Goal: Task Accomplishment & Management: Complete application form

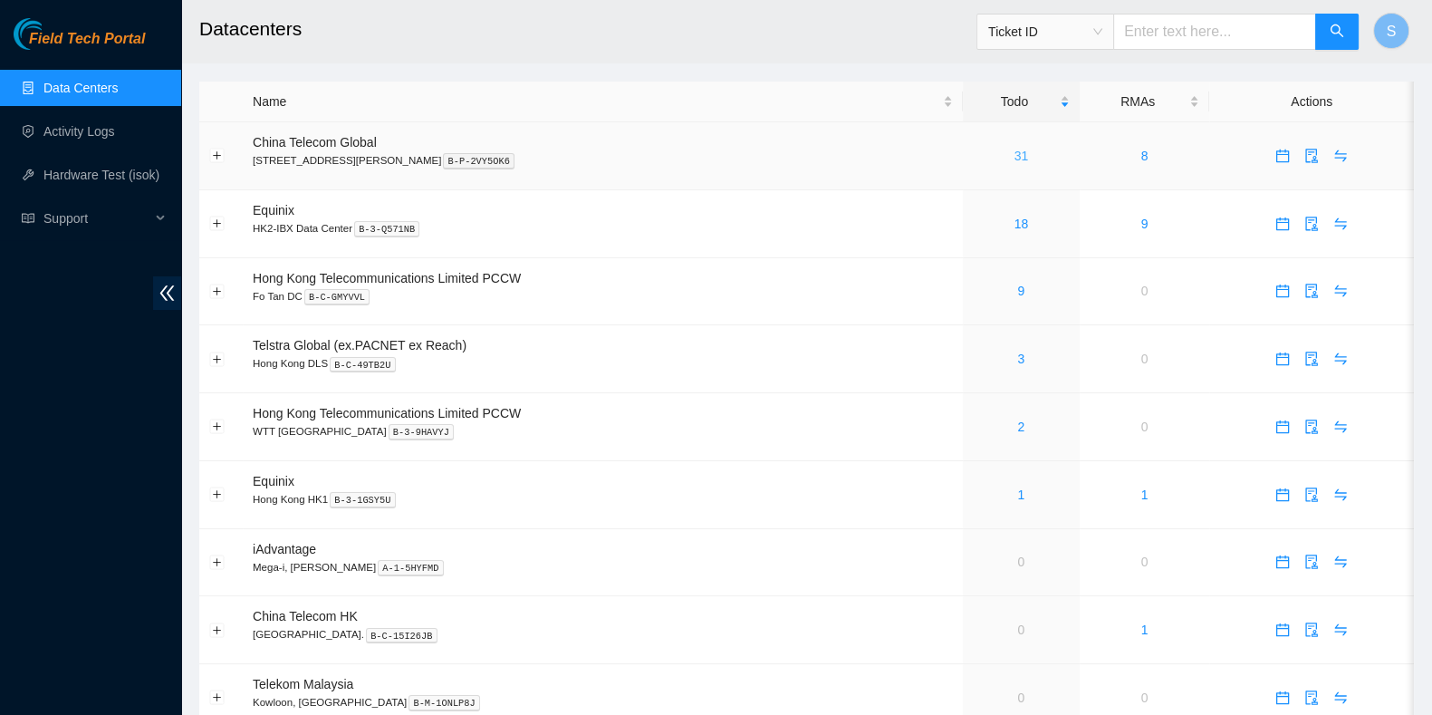
click at [1015, 149] on link "31" at bounding box center [1022, 156] width 14 height 14
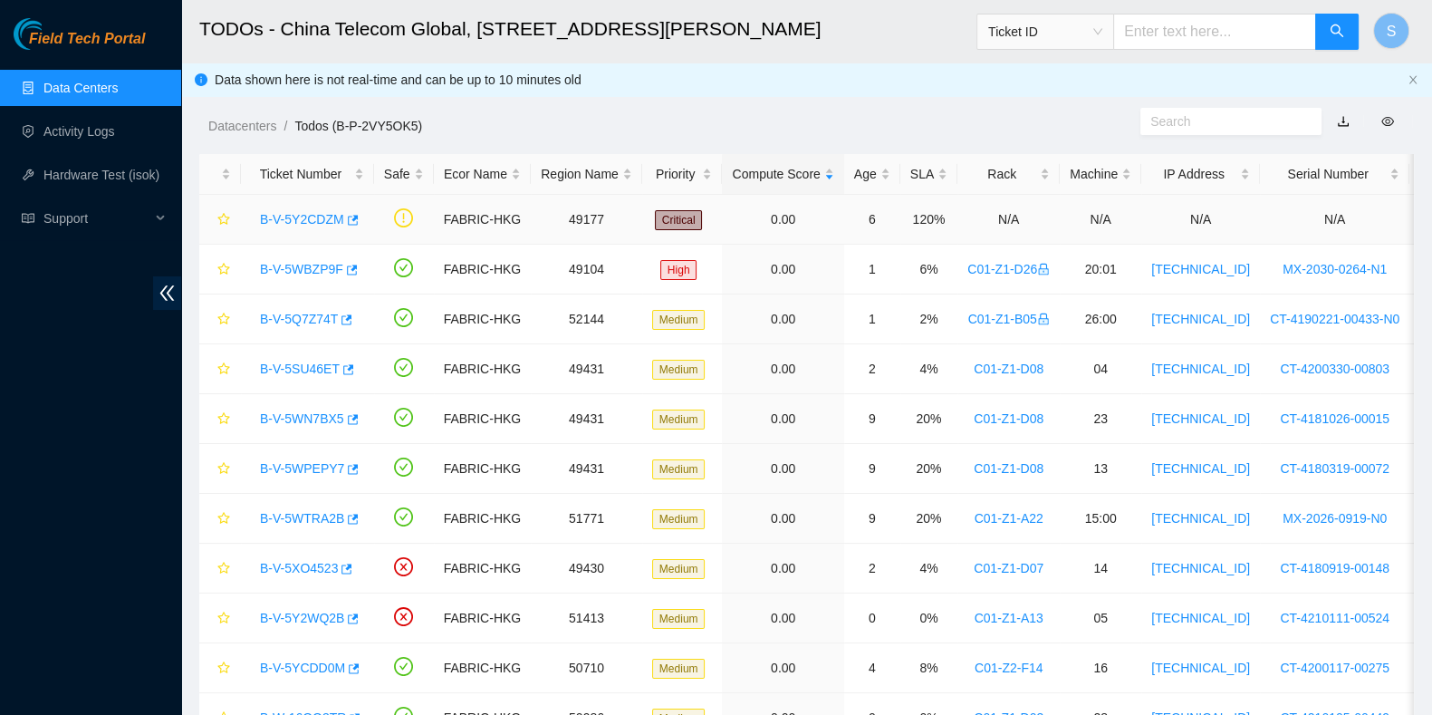
click at [302, 219] on link "B-V-5Y2CDZM" at bounding box center [302, 219] width 84 height 14
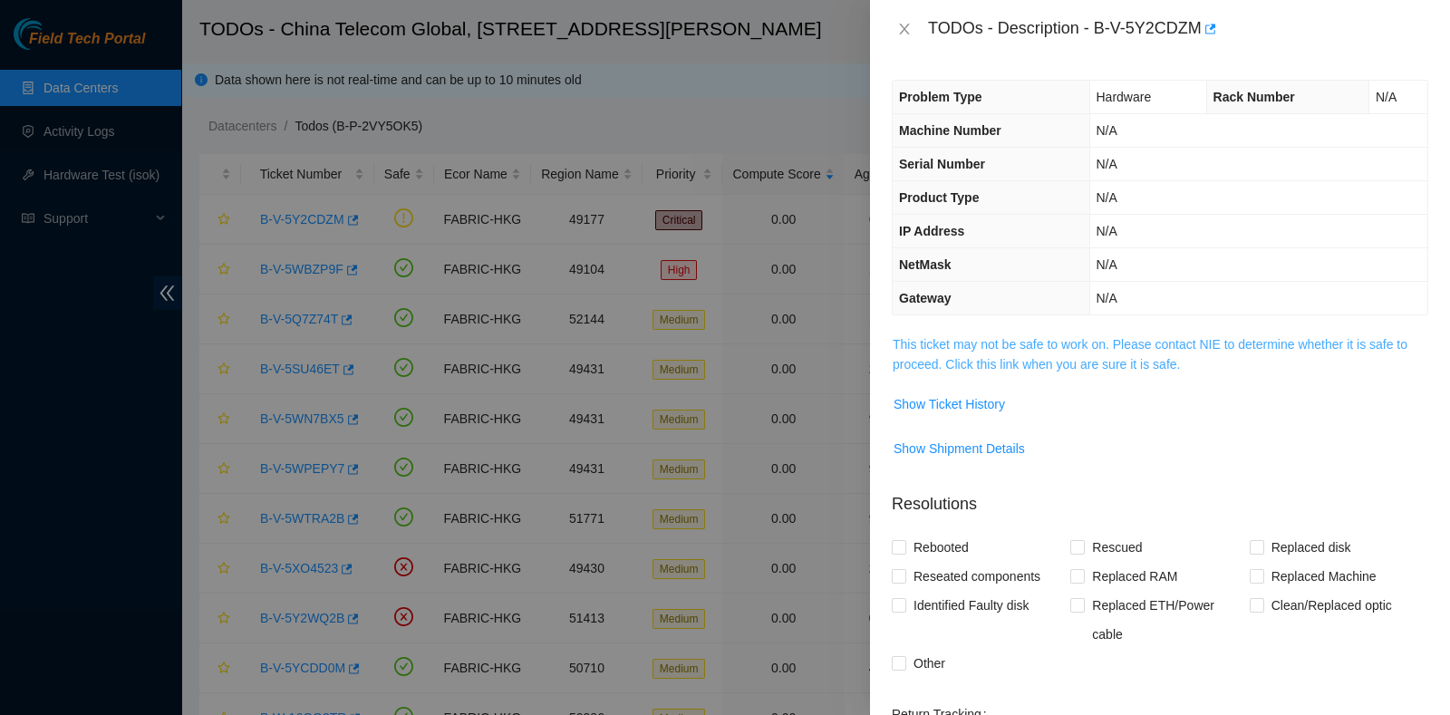
click at [1110, 345] on link "This ticket may not be safe to work on. Please contact NIE to determine whether…" at bounding box center [1149, 354] width 515 height 34
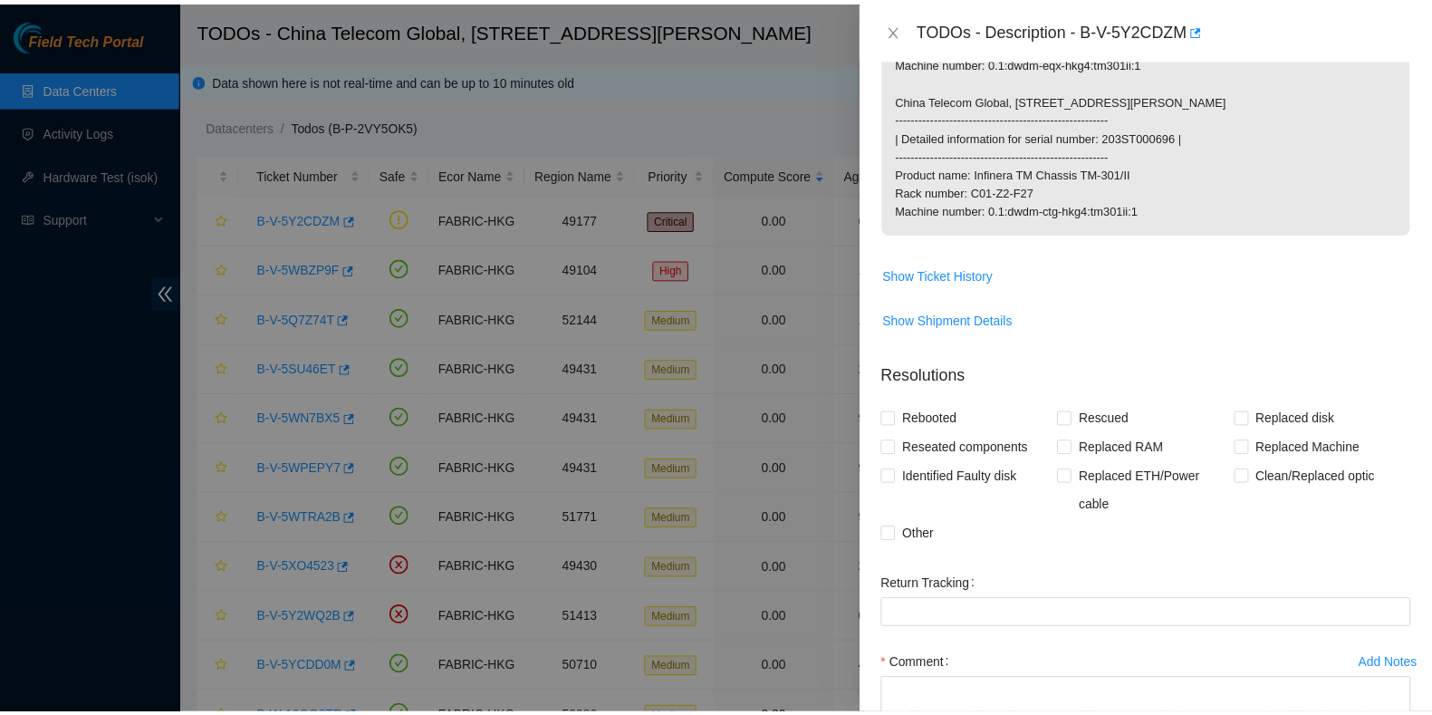
scroll to position [554, 0]
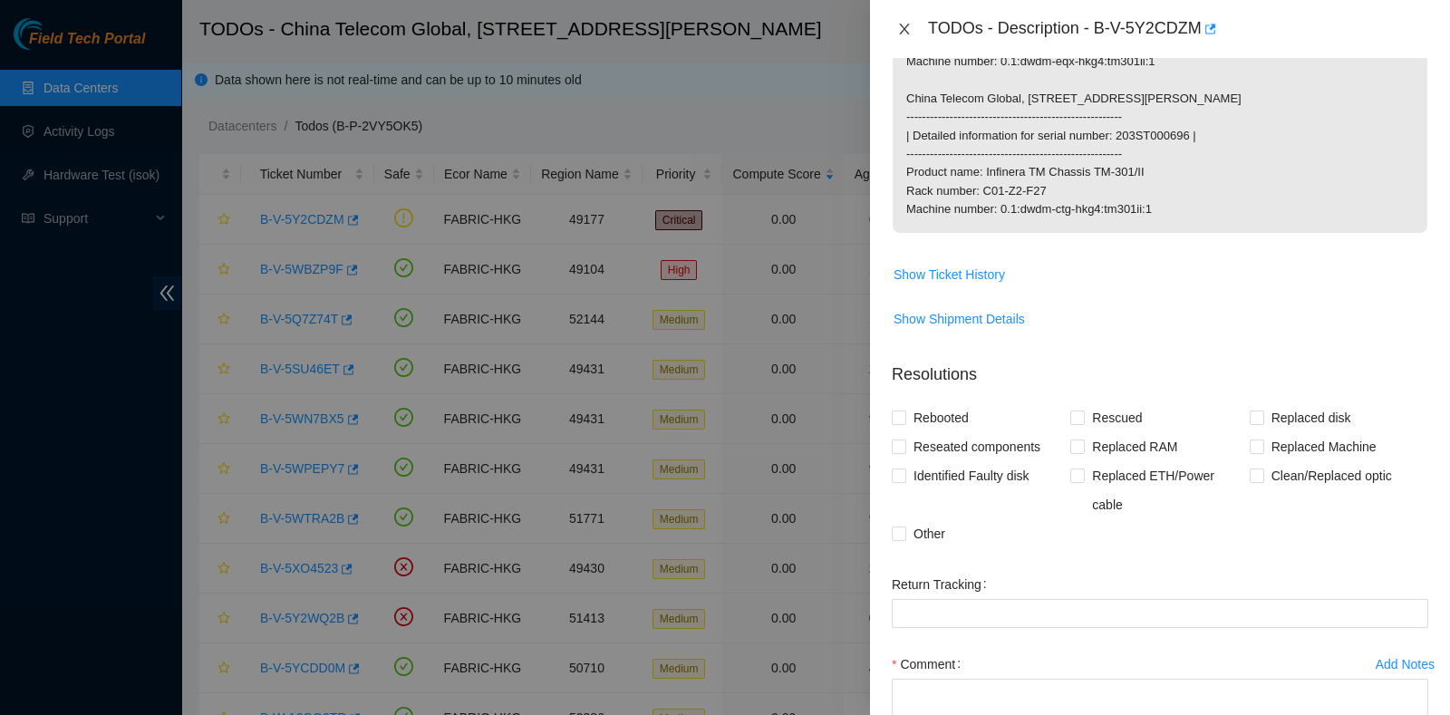
click at [910, 31] on icon "close" at bounding box center [904, 29] width 14 height 14
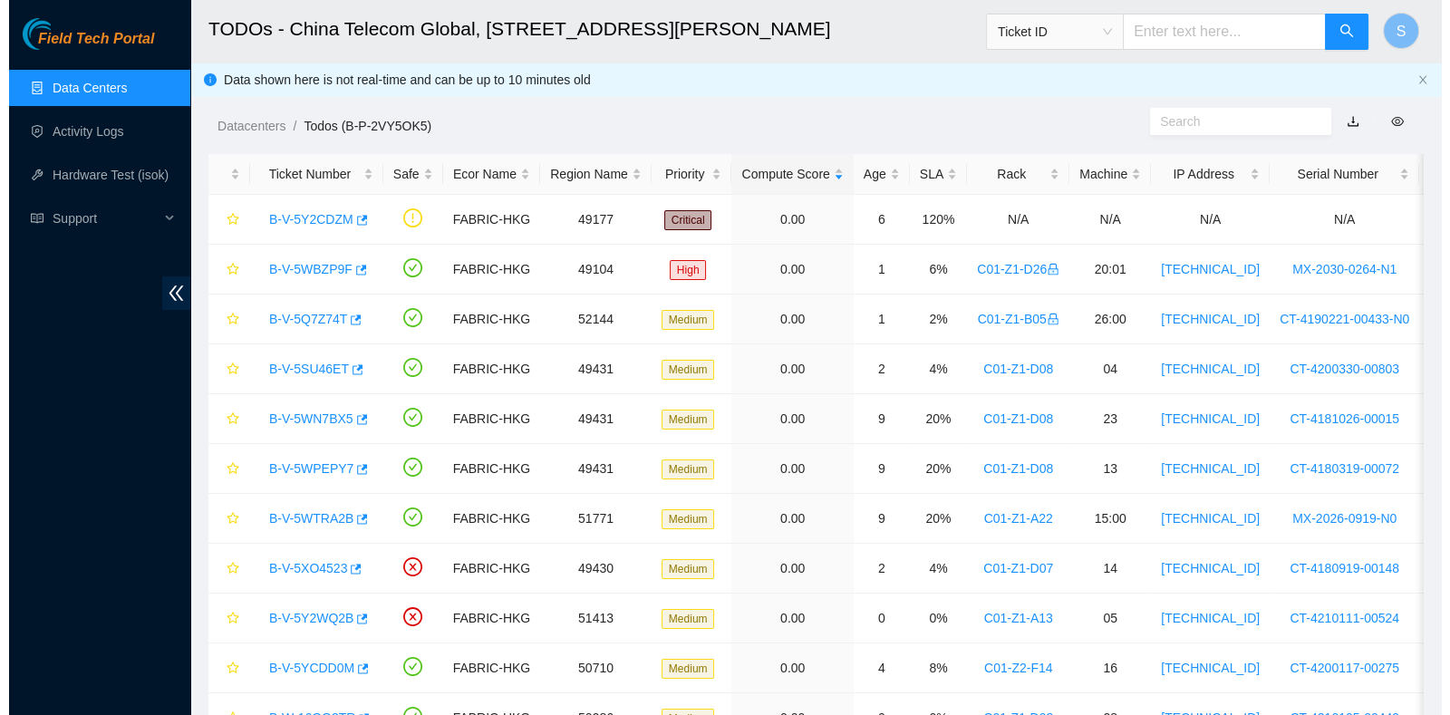
scroll to position [345, 0]
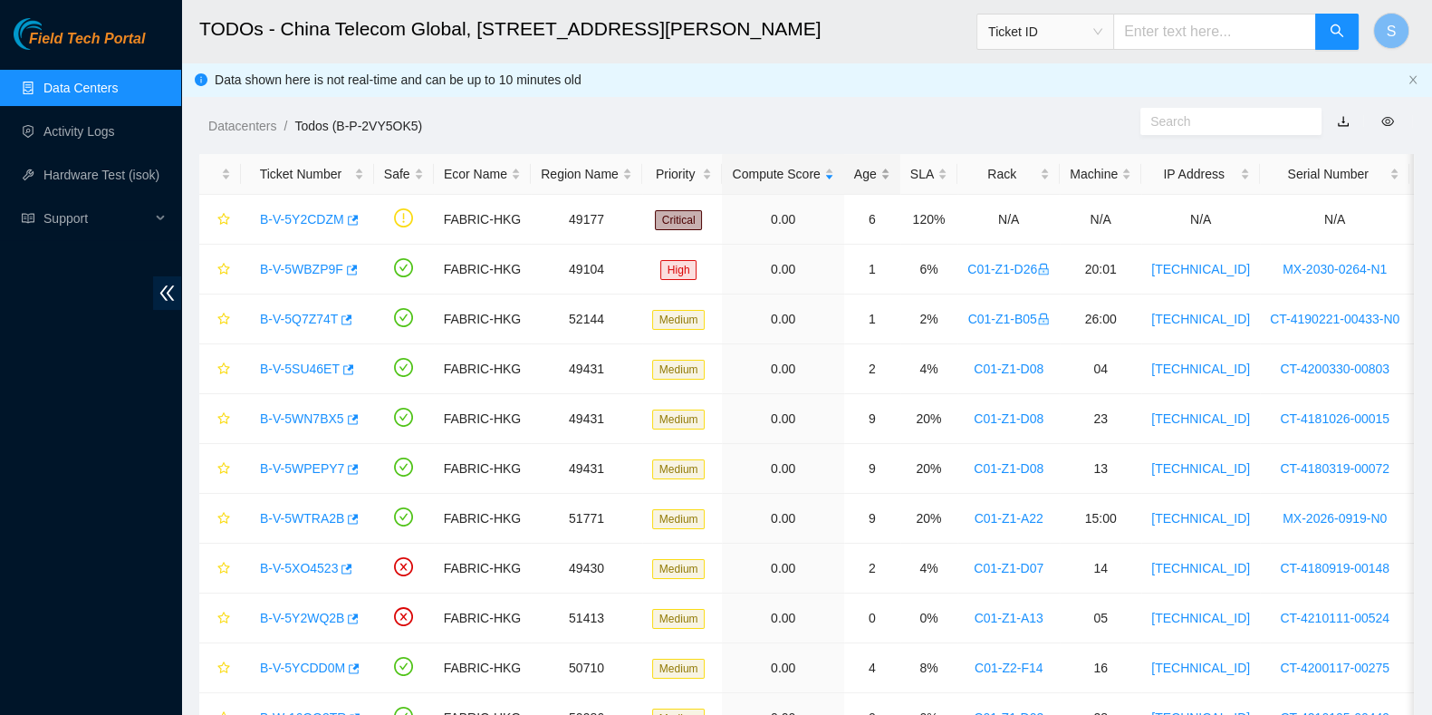
click at [868, 164] on div "Age" at bounding box center [872, 174] width 36 height 20
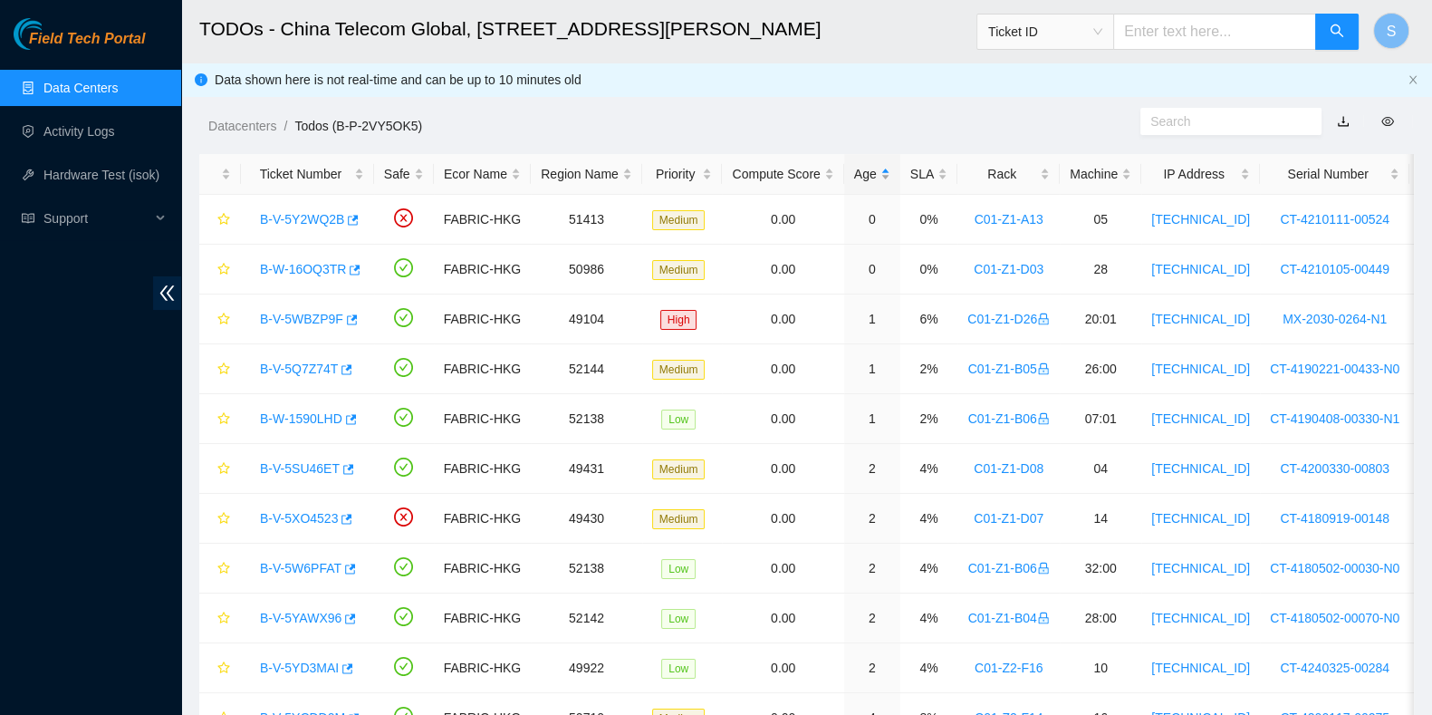
click at [868, 164] on div "Age" at bounding box center [872, 174] width 36 height 20
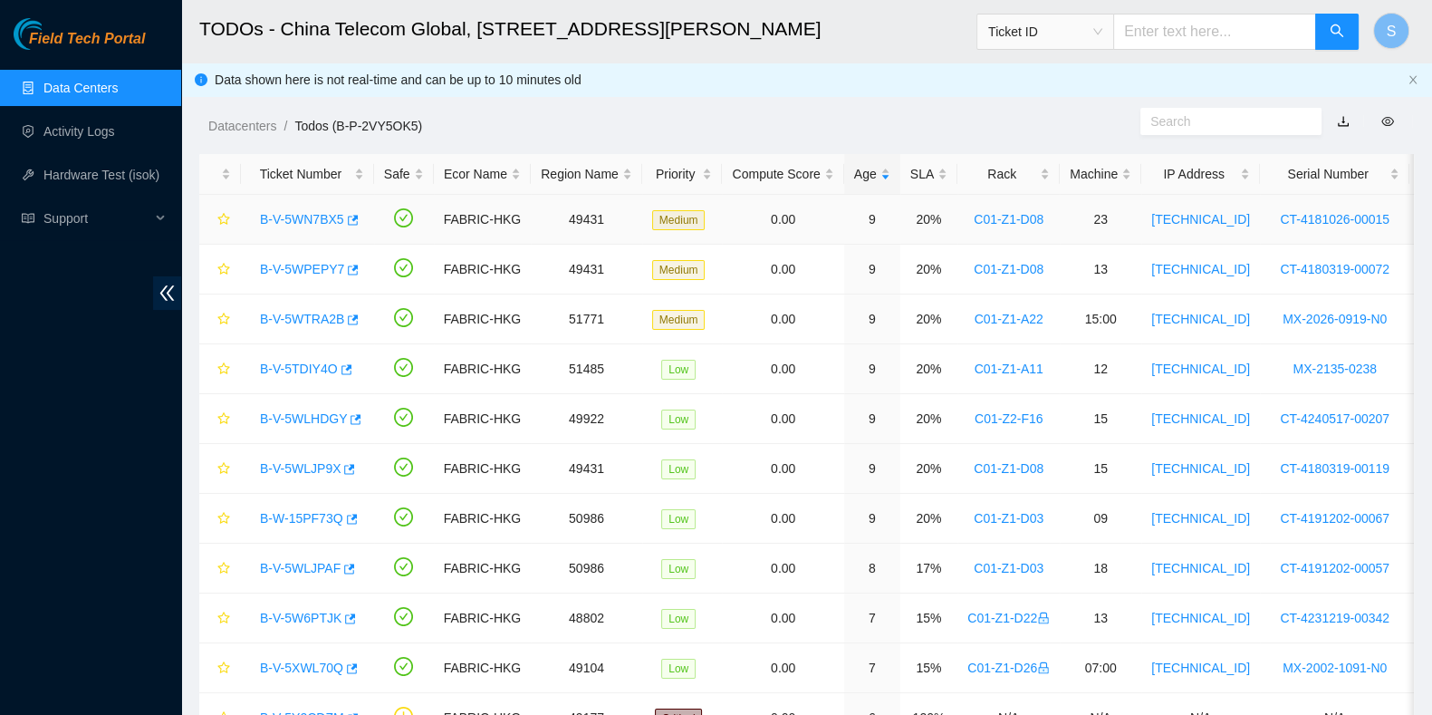
click at [323, 212] on link "B-V-5WN7BX5" at bounding box center [302, 219] width 84 height 14
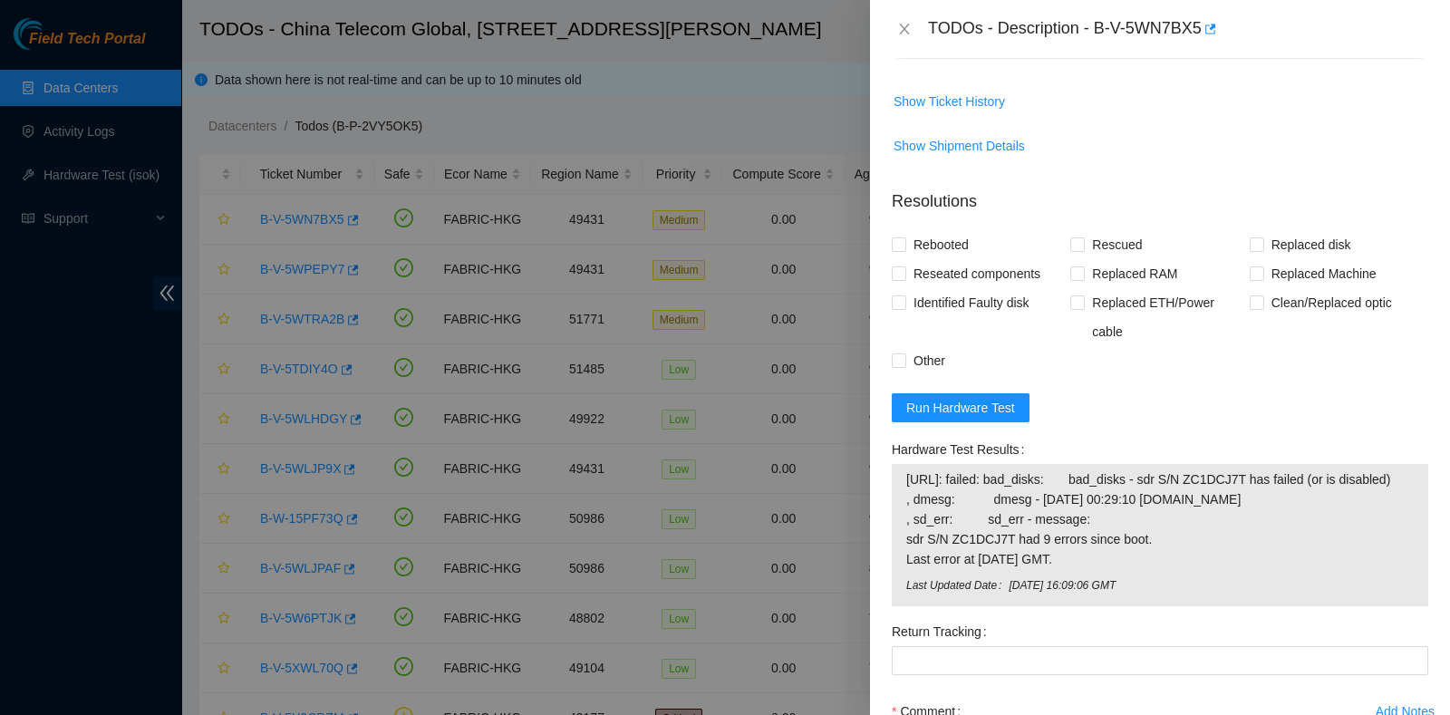
scroll to position [1315, 0]
click at [995, 396] on span "Run Hardware Test" at bounding box center [960, 406] width 109 height 20
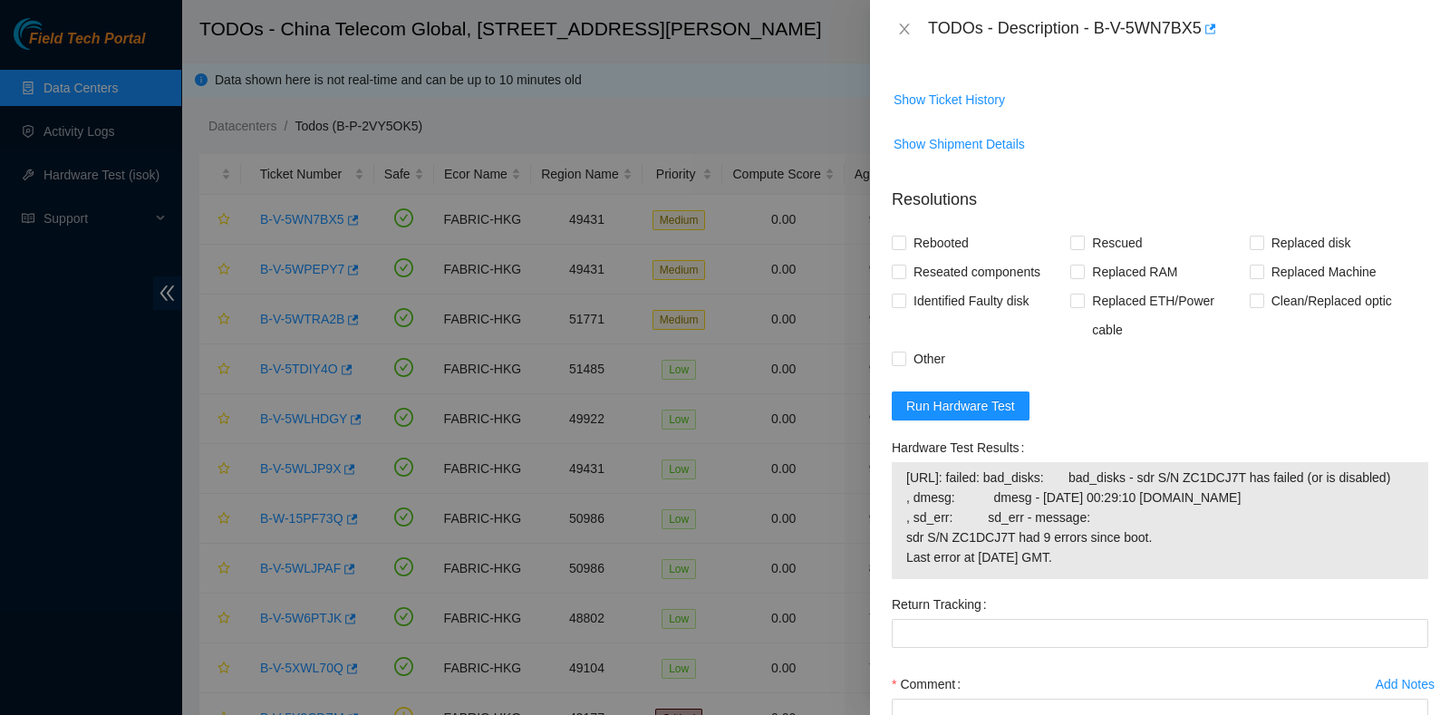
click at [1093, 505] on span "23.40.189.58: failed: bad_disks: bad_disks - sdr S/N ZC1DCJ7T has failed (or is…" at bounding box center [1159, 517] width 507 height 100
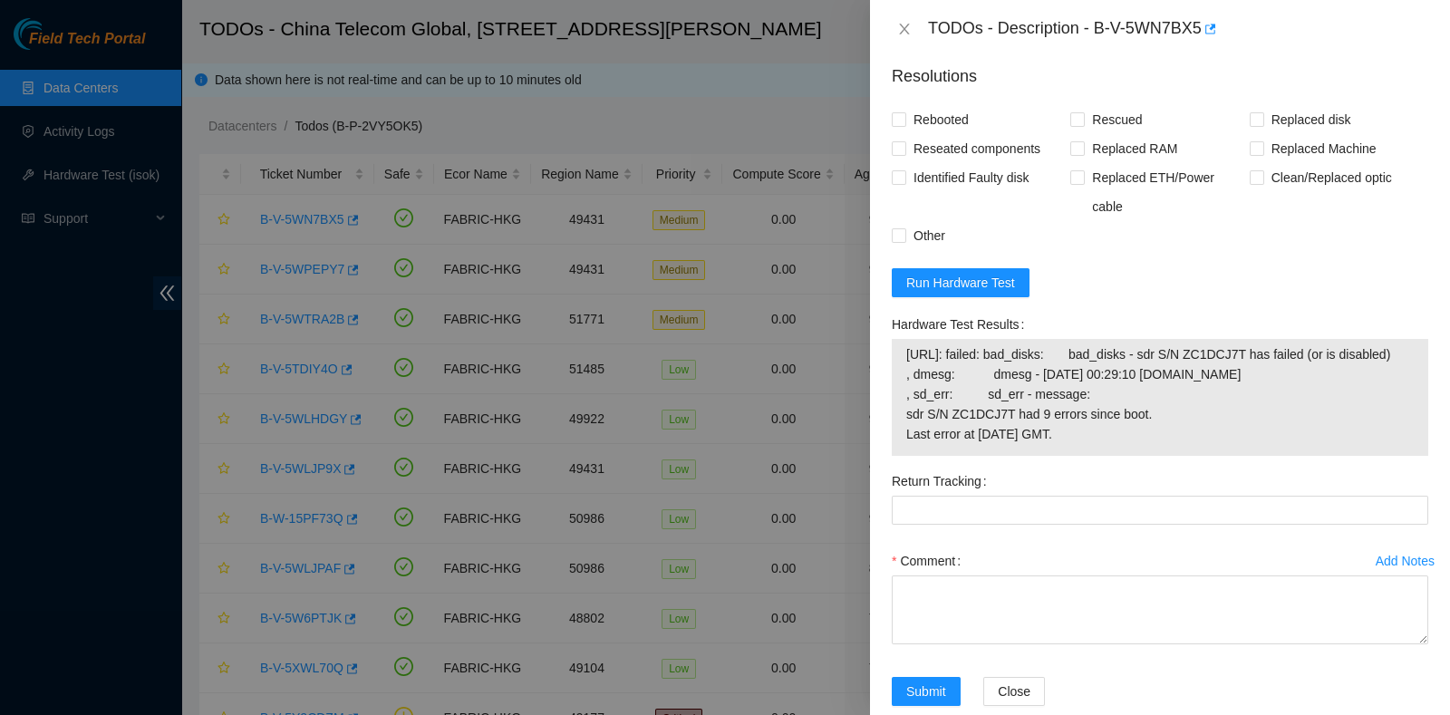
scroll to position [1470, 0]
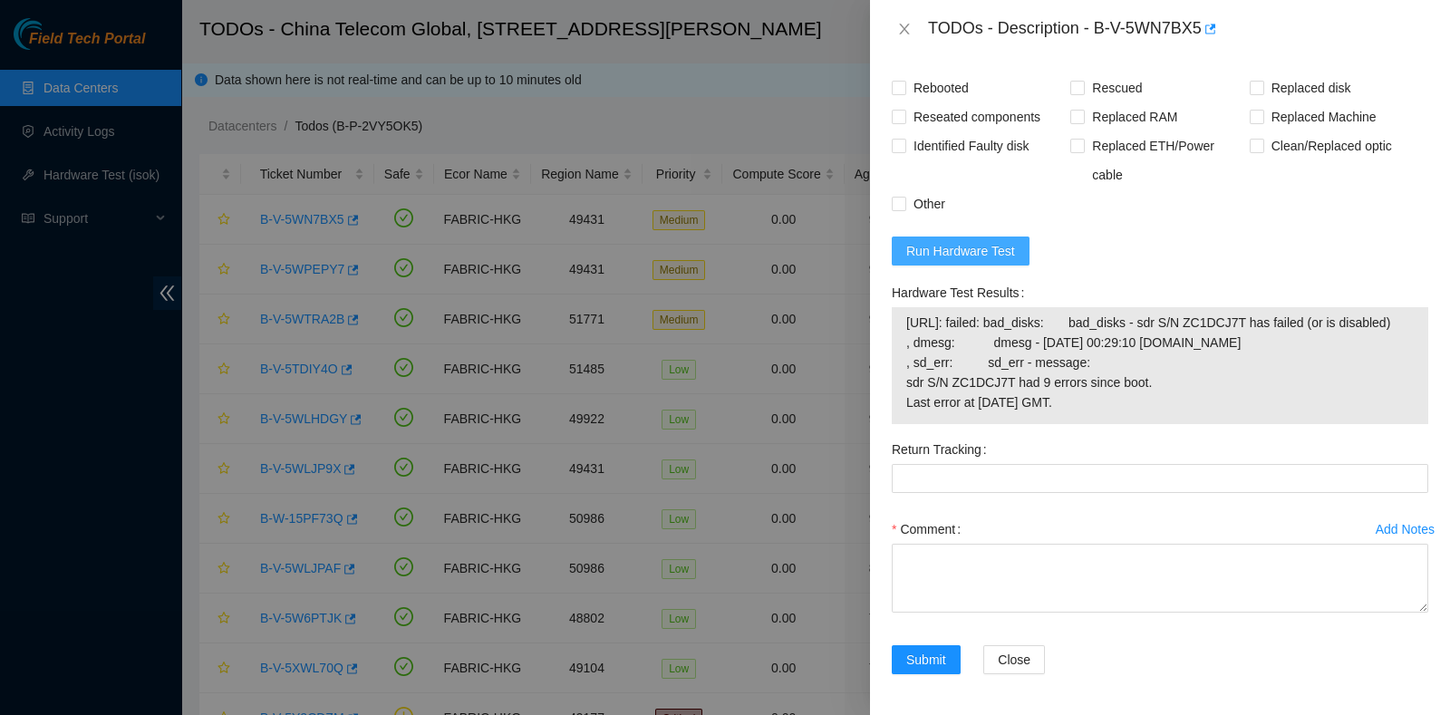
click at [985, 241] on span "Run Hardware Test" at bounding box center [960, 251] width 109 height 20
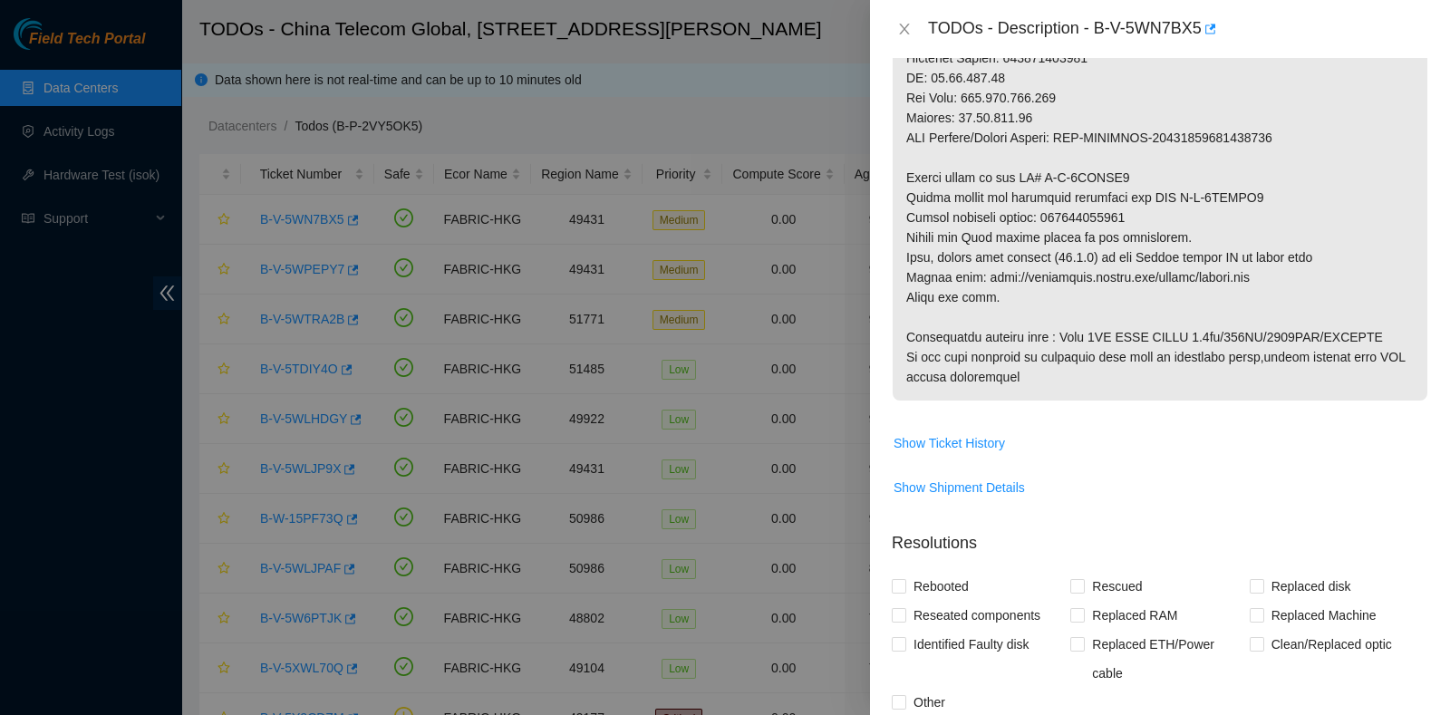
scroll to position [969, 0]
click at [0, 435] on div at bounding box center [725, 357] width 1450 height 715
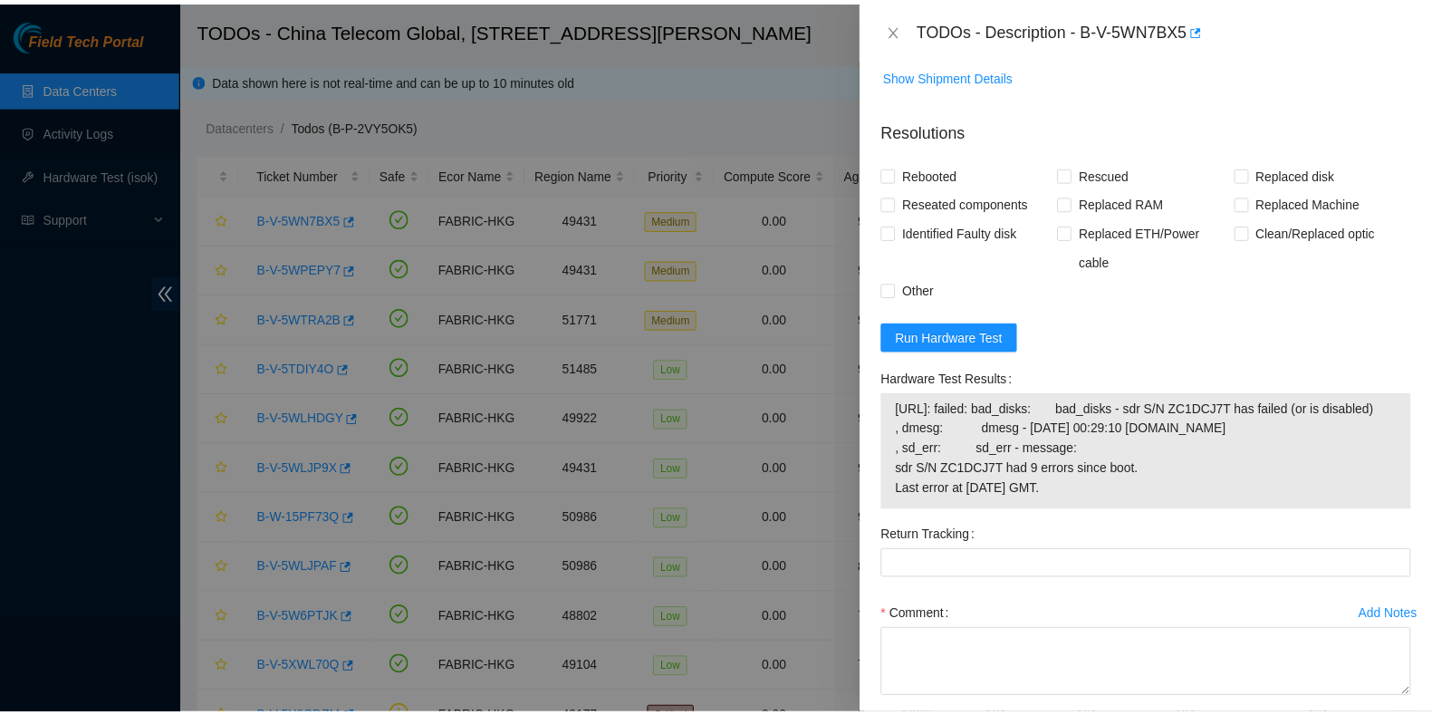
scroll to position [1386, 0]
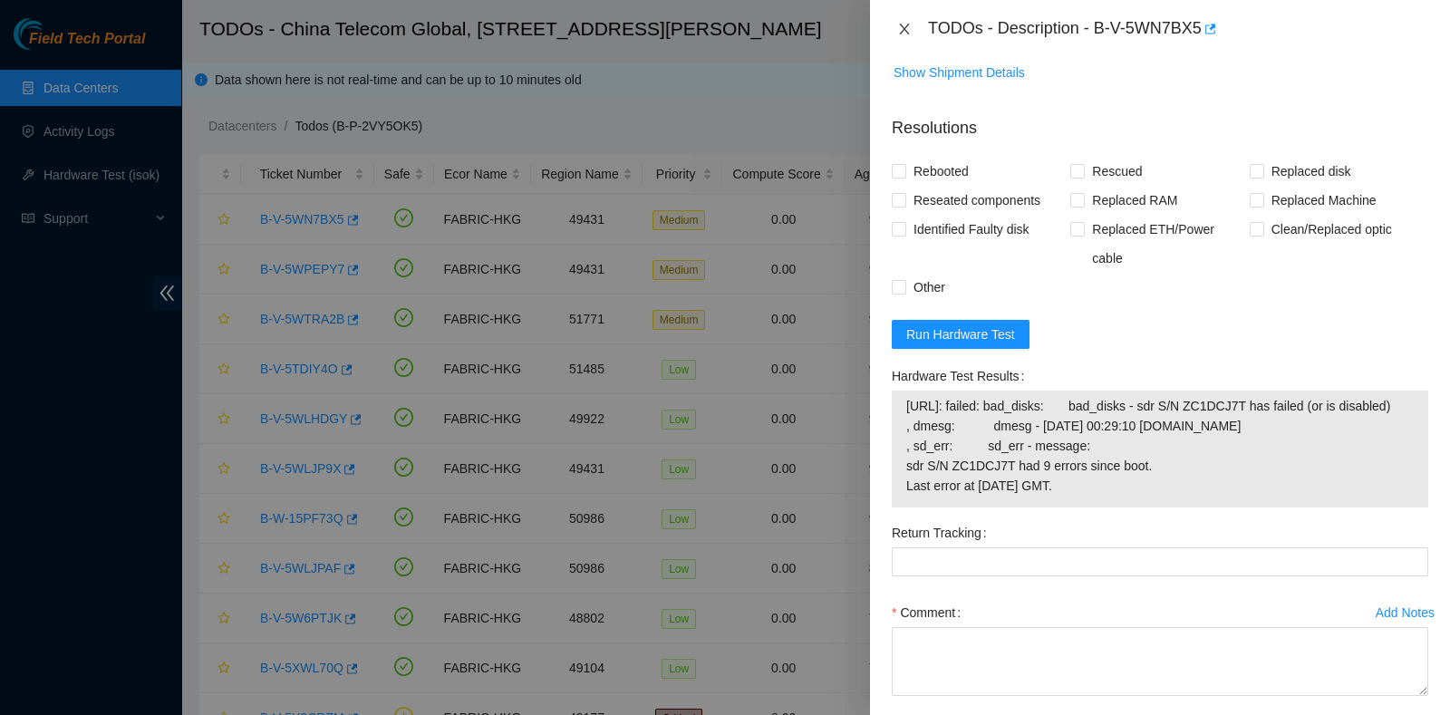
click at [899, 22] on icon "close" at bounding box center [904, 29] width 14 height 14
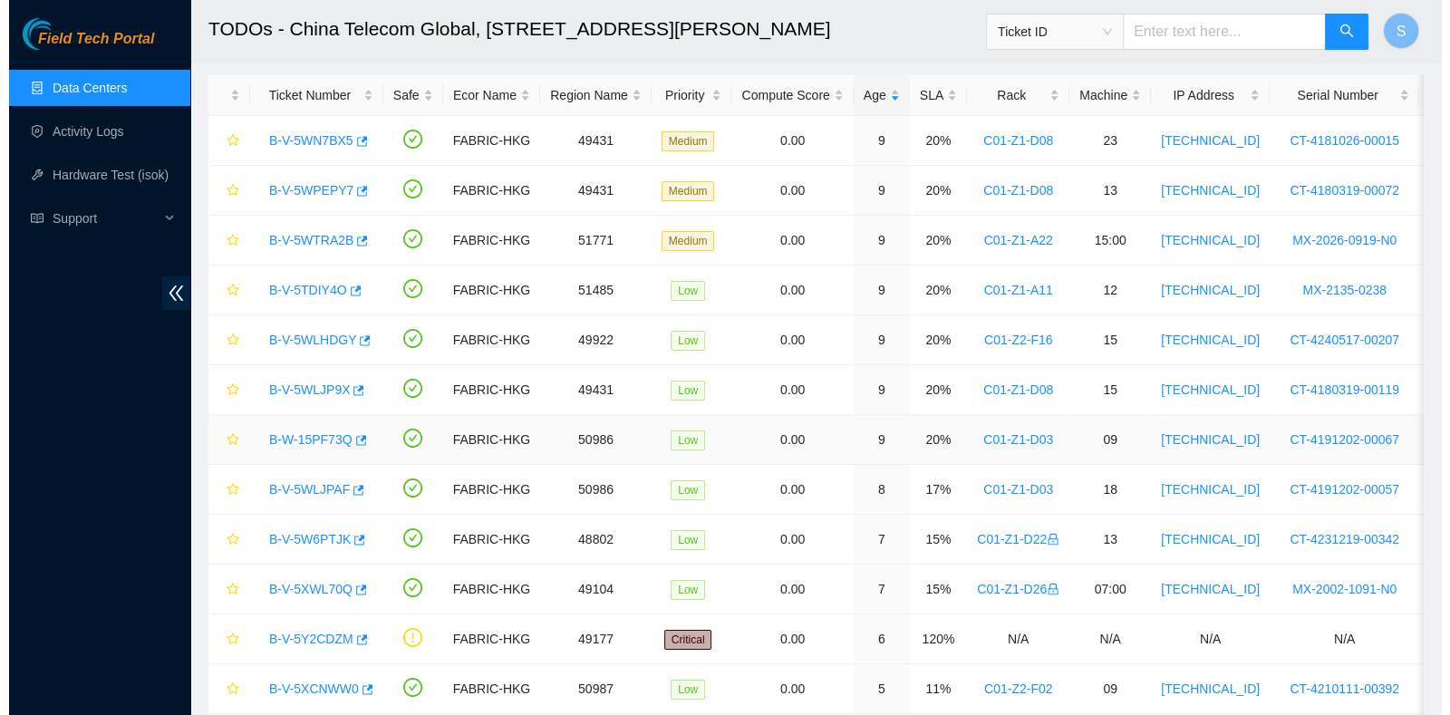
scroll to position [83, 0]
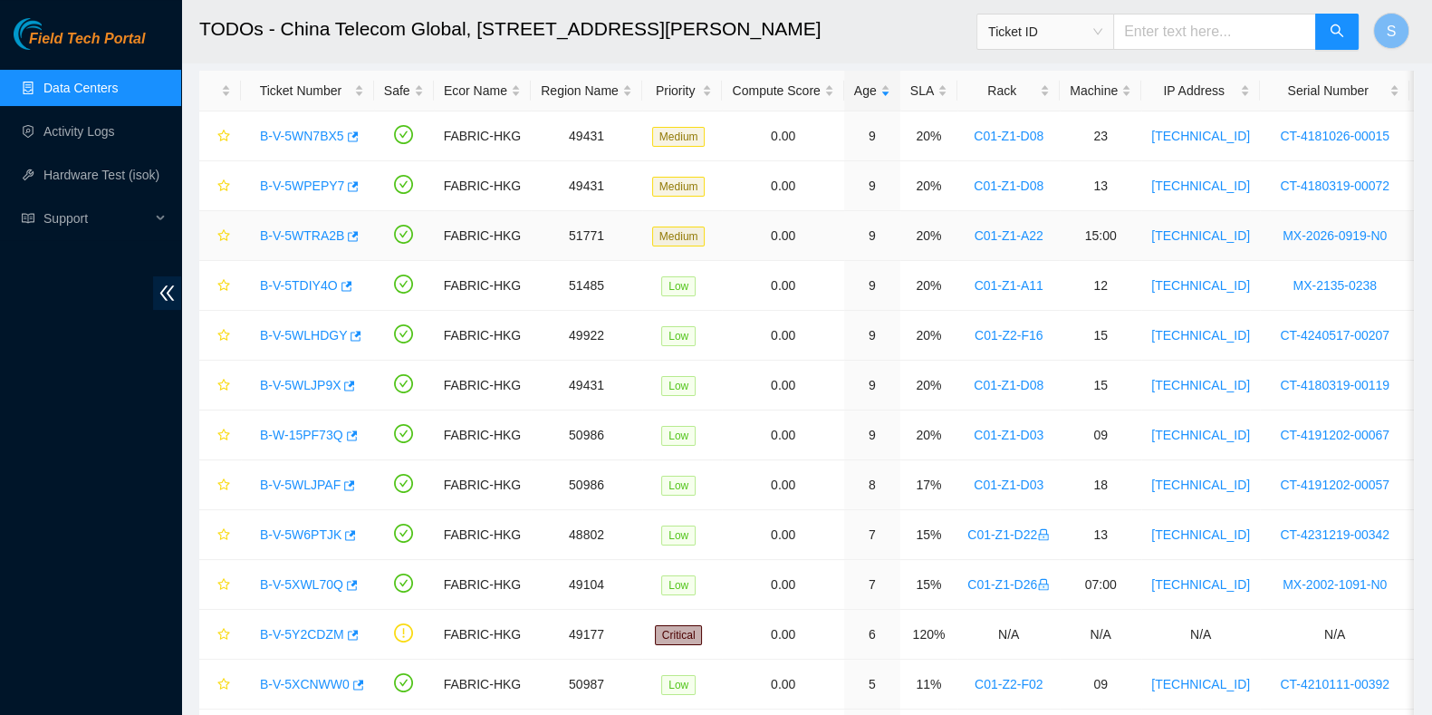
click at [297, 232] on link "B-V-5WTRA2B" at bounding box center [302, 235] width 84 height 14
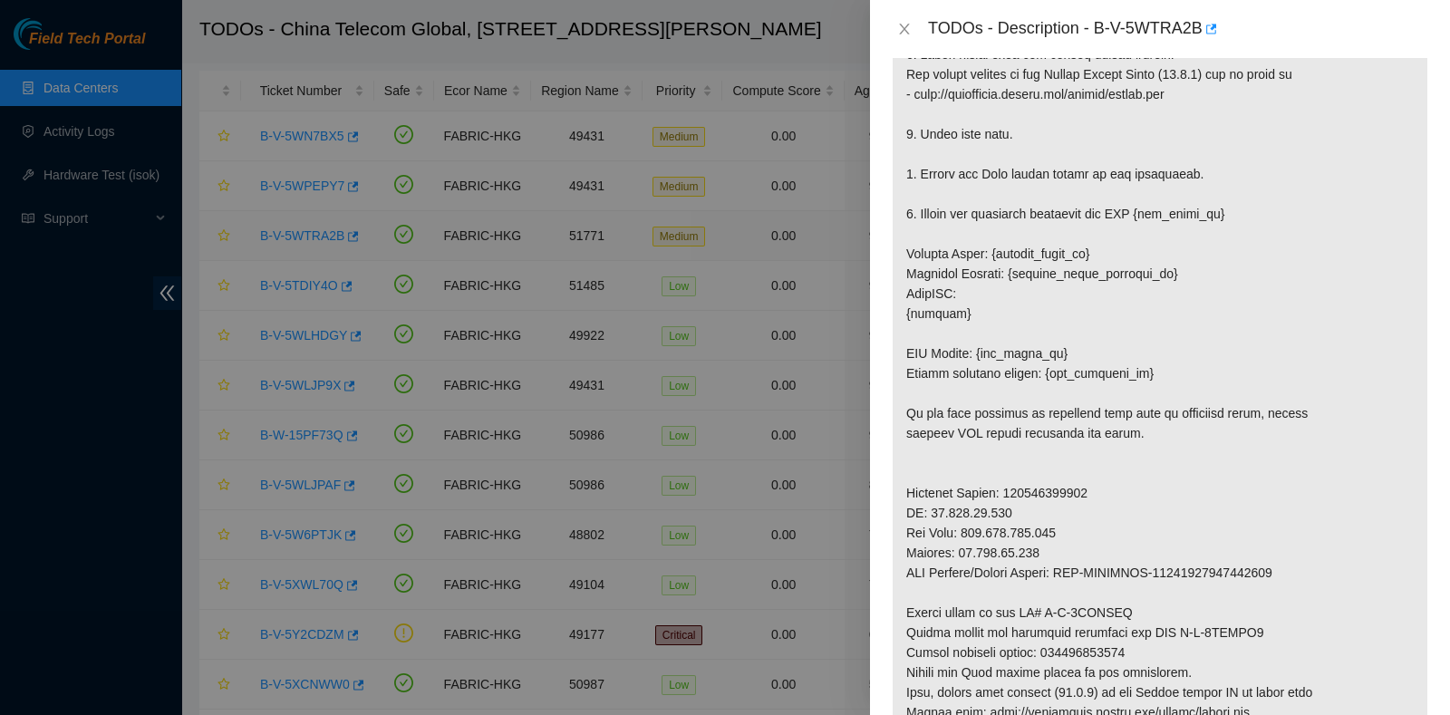
scroll to position [1273, 0]
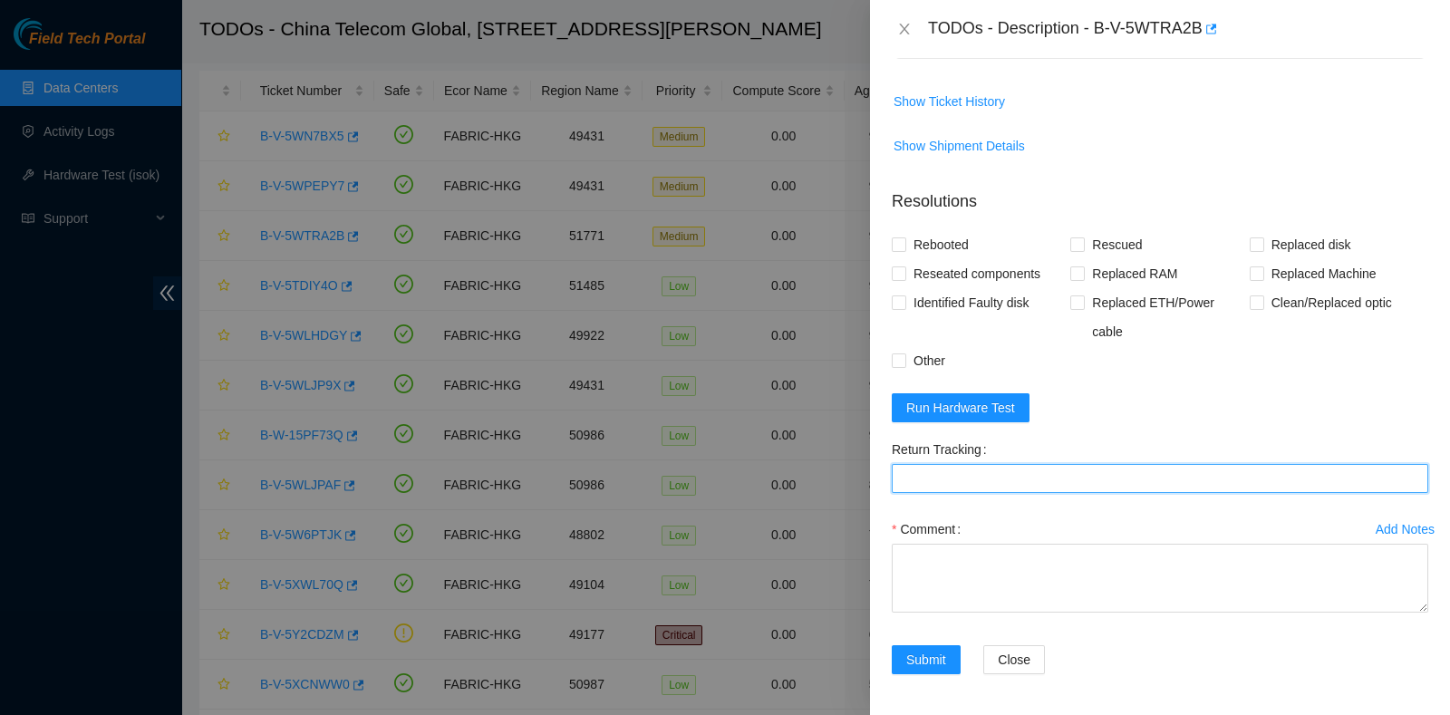
drag, startPoint x: 1032, startPoint y: 477, endPoint x: 930, endPoint y: 767, distance: 308.0
click at [930, 631] on html "Field Tech Portal Data Centers Activity Logs Hardware Test (isok) Support TODOs…" at bounding box center [725, 274] width 1450 height 715
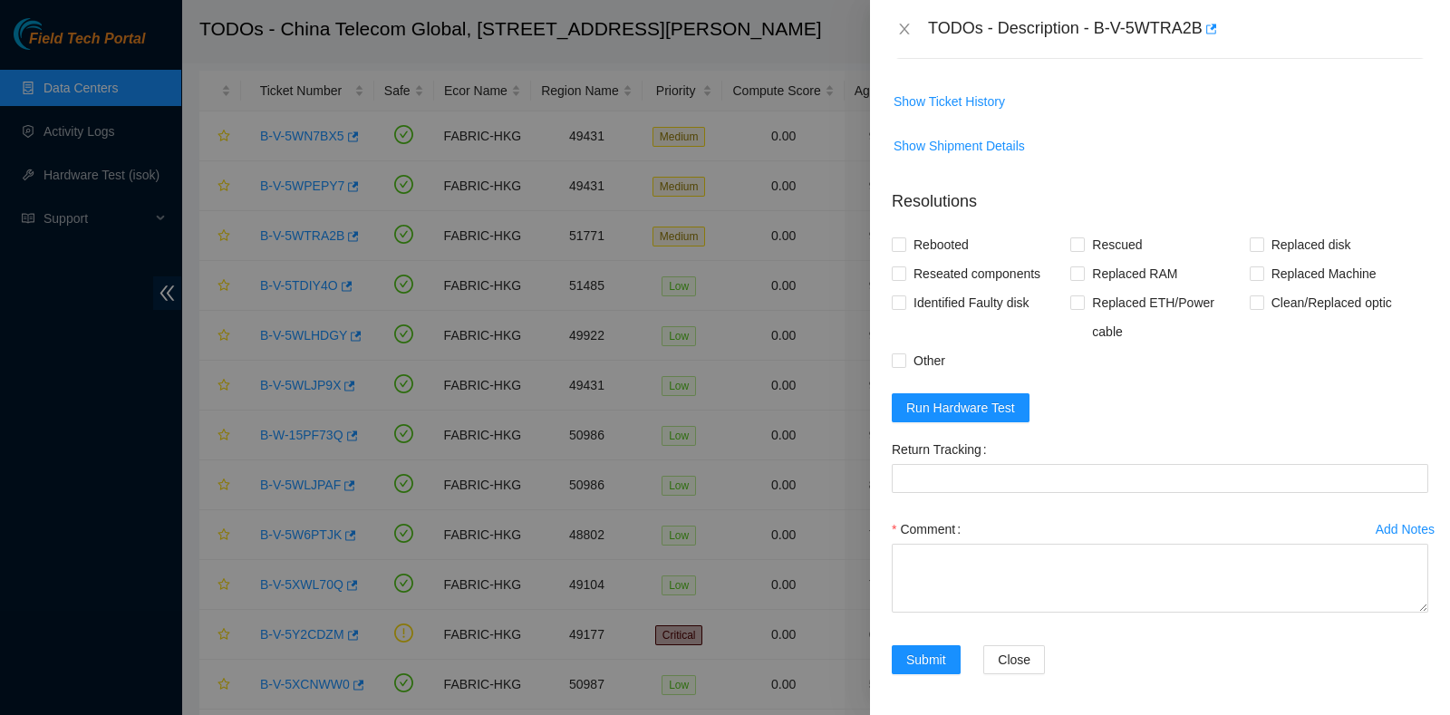
click at [1162, 111] on span "Show Ticket History" at bounding box center [1159, 101] width 535 height 29
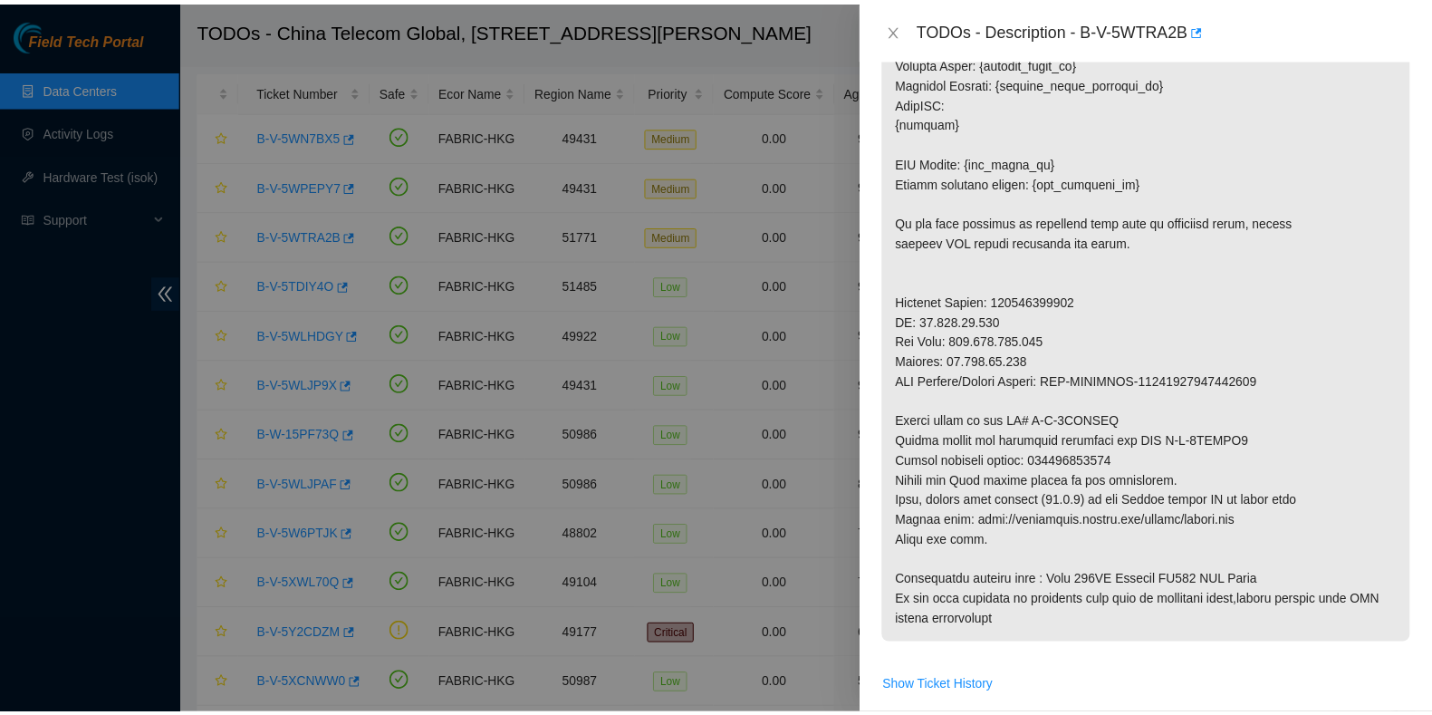
scroll to position [675, 0]
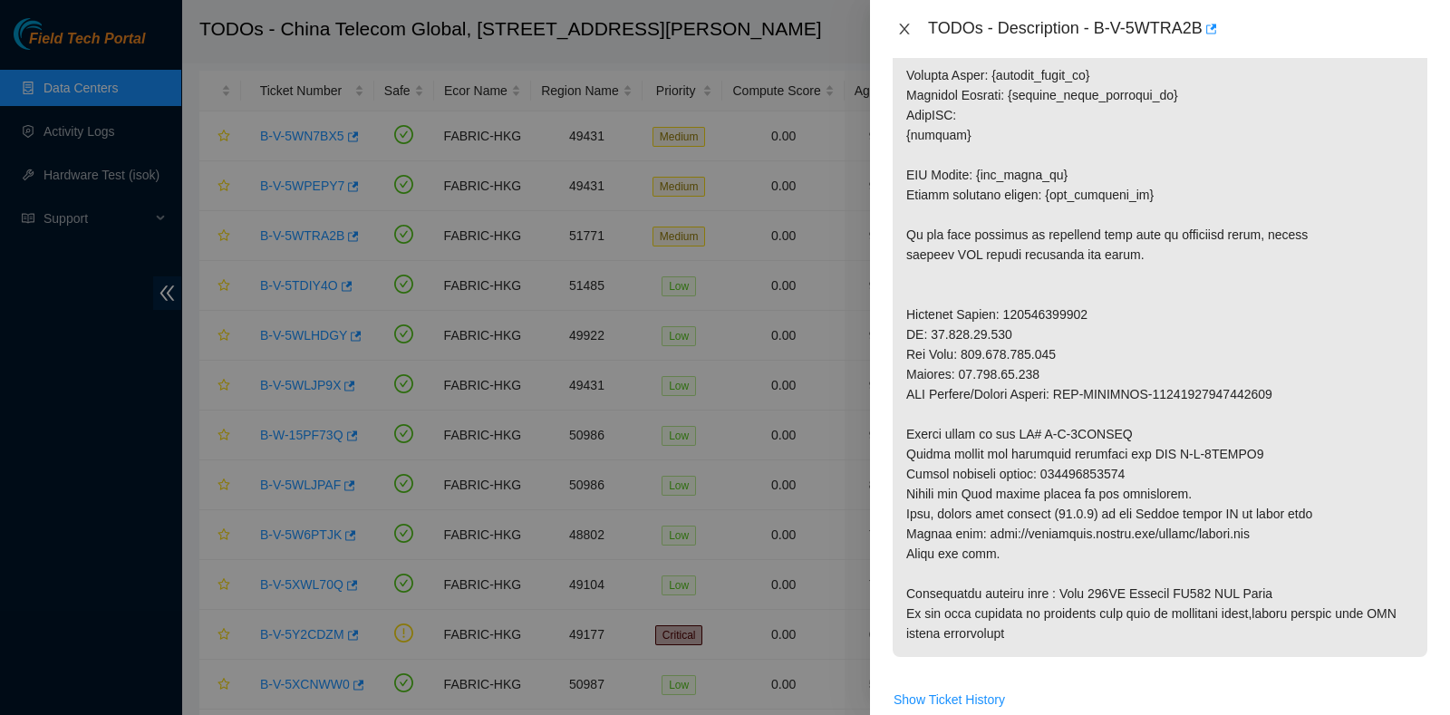
click at [906, 21] on button "Close" at bounding box center [904, 29] width 25 height 17
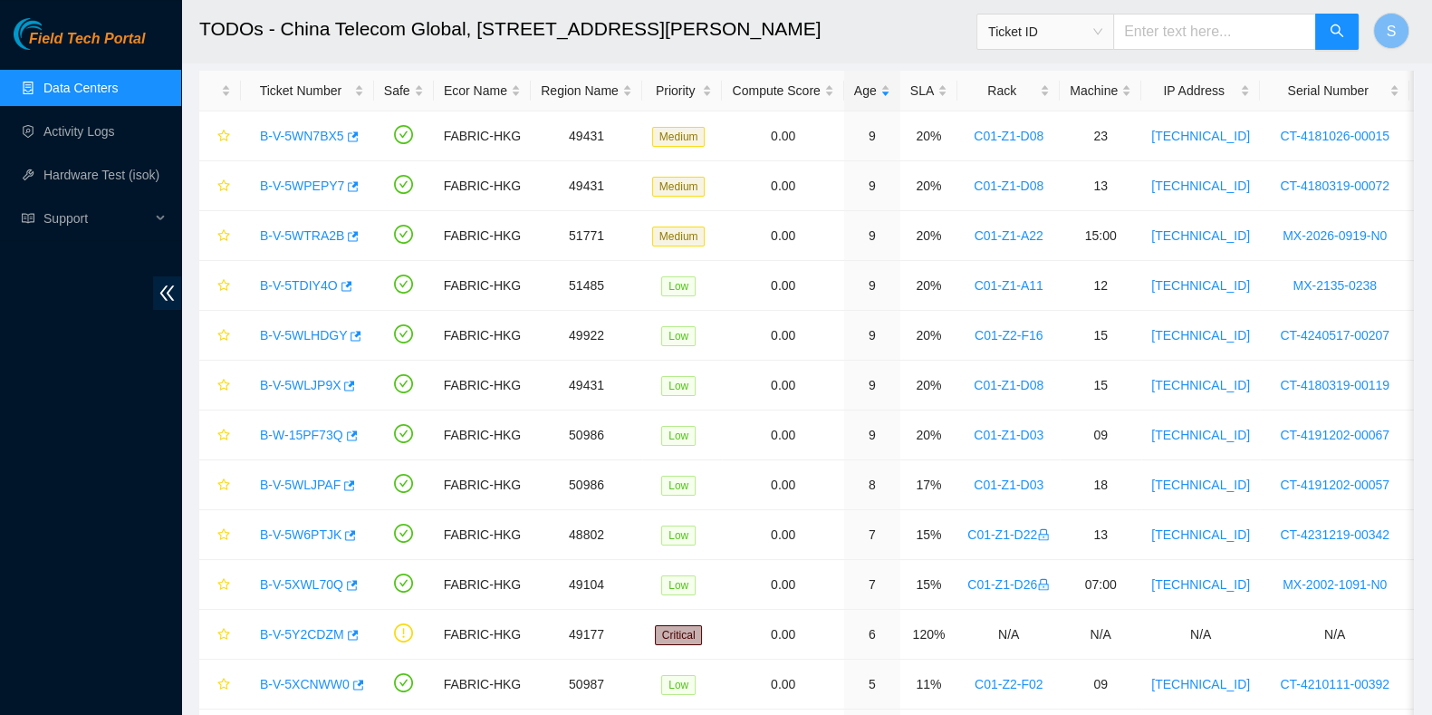
scroll to position [507, 0]
click at [111, 81] on link "Data Centers" at bounding box center [80, 88] width 74 height 14
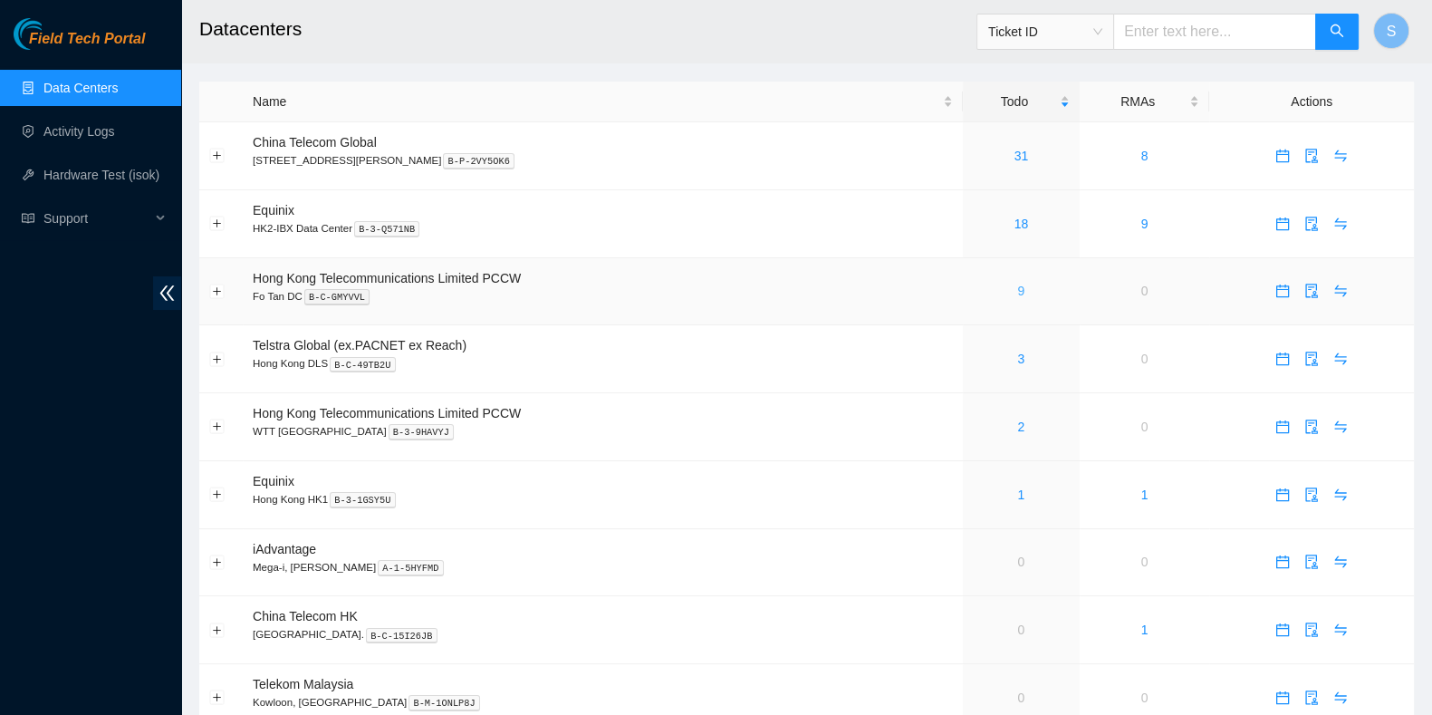
click at [1017, 287] on link "9" at bounding box center [1020, 291] width 7 height 14
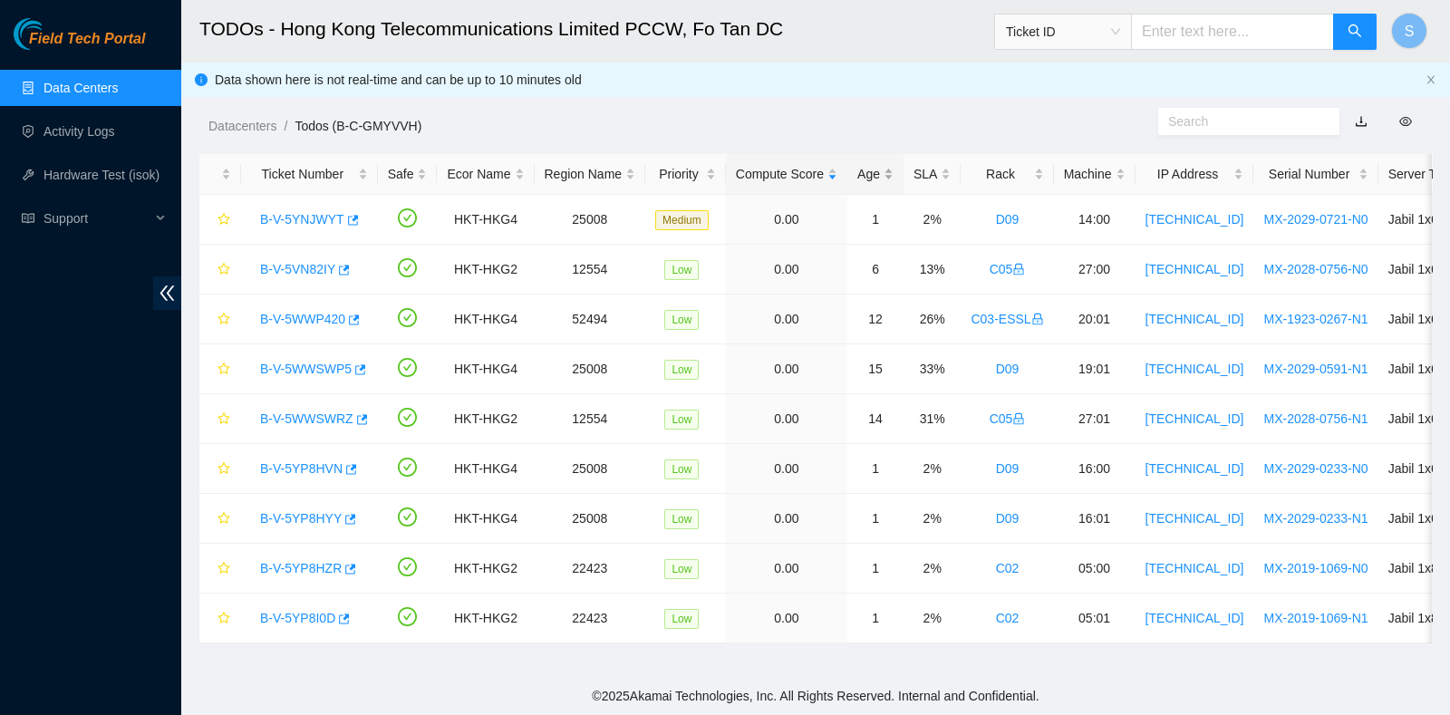
click at [861, 164] on div "Age" at bounding box center [875, 174] width 36 height 20
click at [312, 213] on link "B-V-5WWSWP5" at bounding box center [306, 219] width 92 height 14
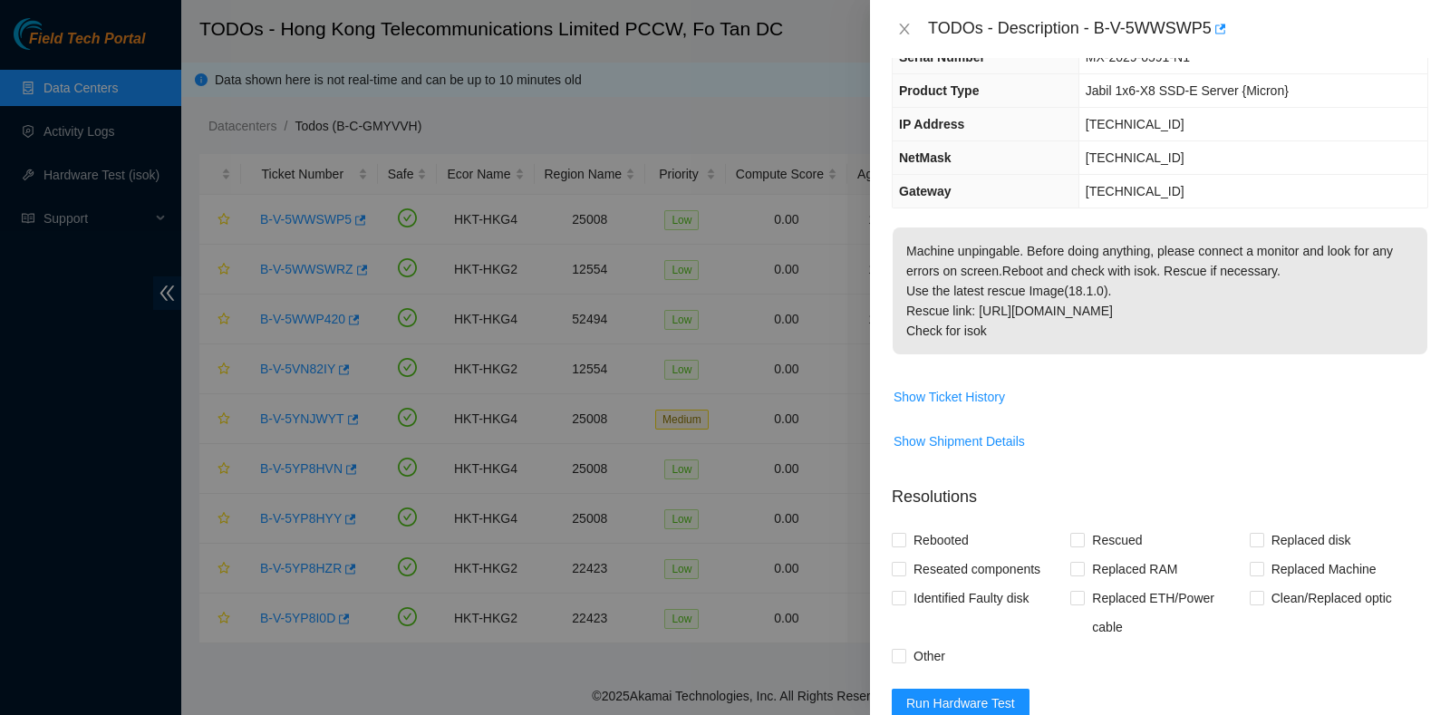
scroll to position [144, 0]
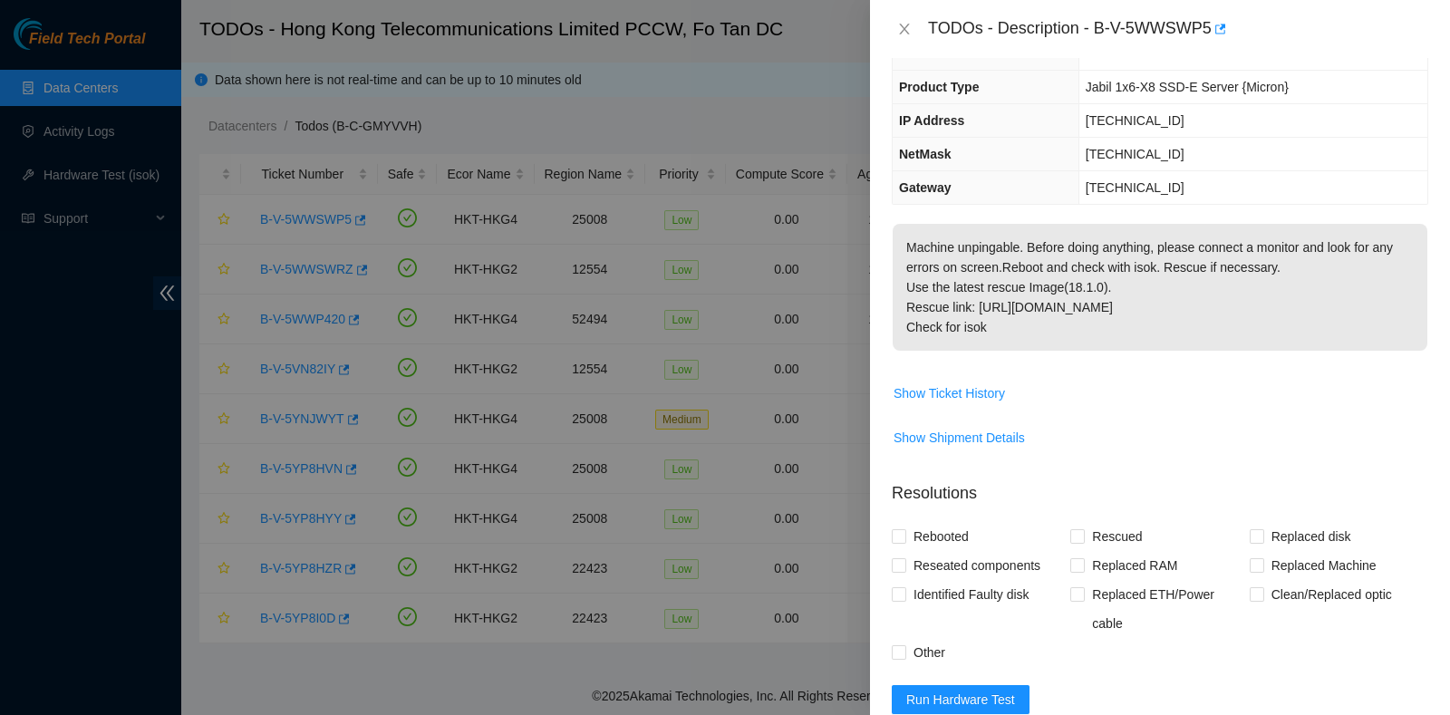
click at [956, 695] on span "Run Hardware Test" at bounding box center [960, 699] width 109 height 20
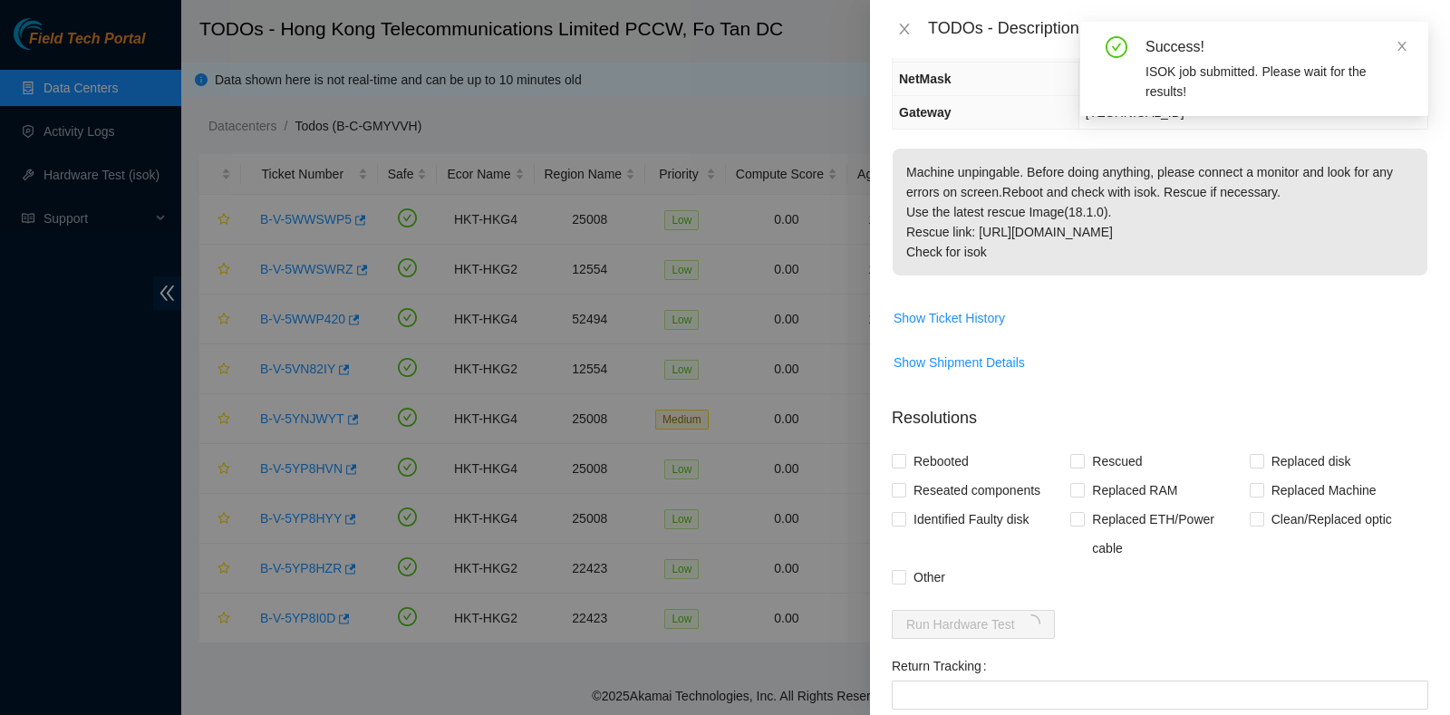
scroll to position [221, 0]
click at [1395, 47] on icon "close" at bounding box center [1401, 46] width 13 height 13
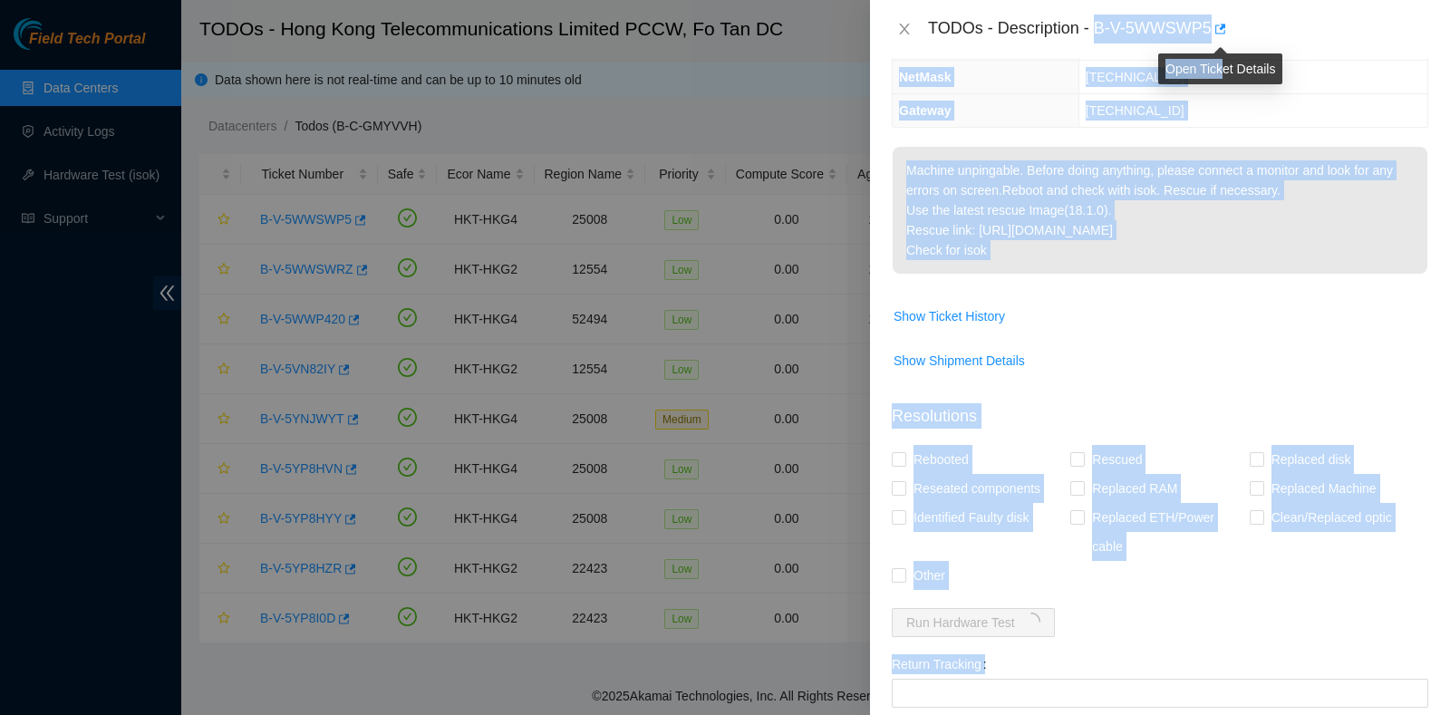
drag, startPoint x: 1099, startPoint y: 27, endPoint x: 1221, endPoint y: 41, distance: 123.1
click at [1221, 41] on body "Field Tech Portal Data Centers Activity Logs Hardware Test (isok) Support TODOs…" at bounding box center [725, 357] width 1450 height 715
copy body "B-V-5WWSWP5 Problem Type Hardware Sub Type Tier 1 Rack Number D09 Machine Numbe…"
click at [1173, 258] on p "Machine unpingable. Before doing anything, please connect a monitor and look fo…" at bounding box center [1159, 210] width 535 height 127
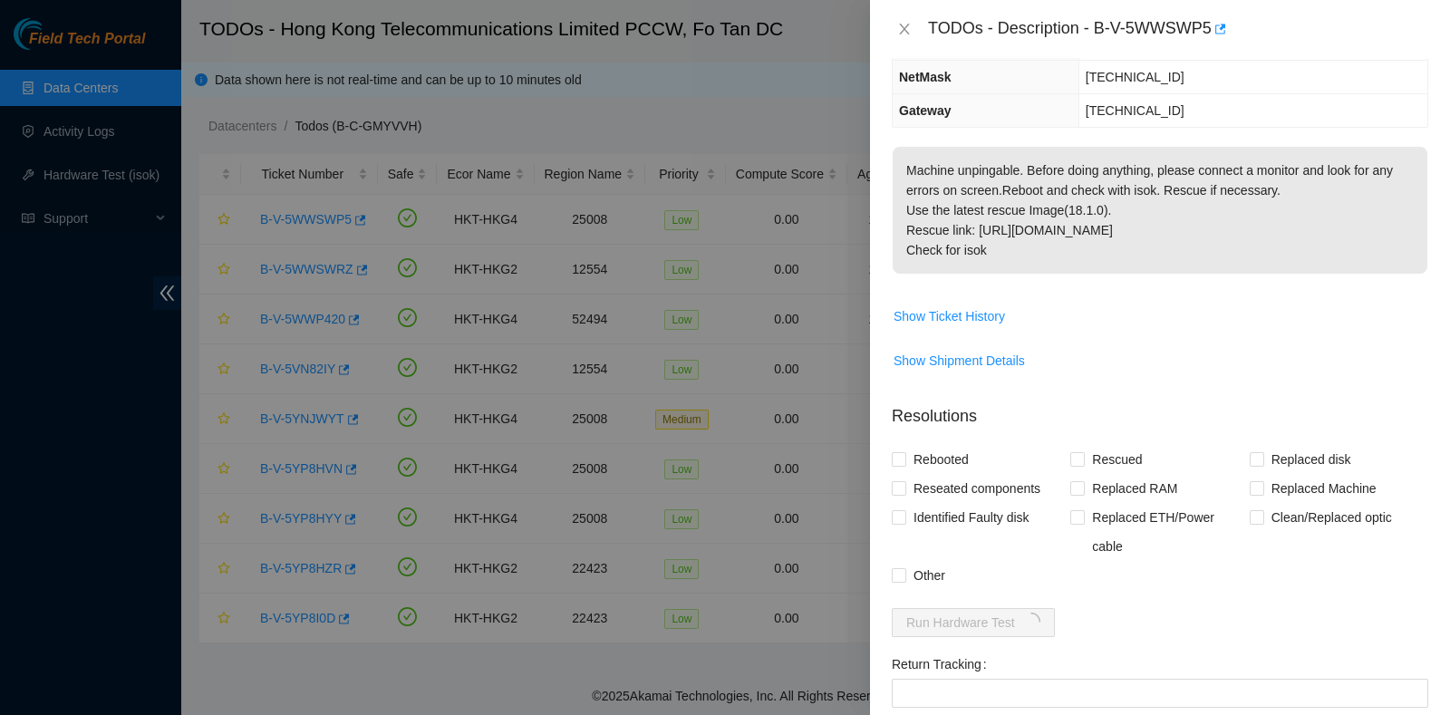
click at [1173, 258] on p "Machine unpingable. Before doing anything, please connect a monitor and look fo…" at bounding box center [1159, 210] width 535 height 127
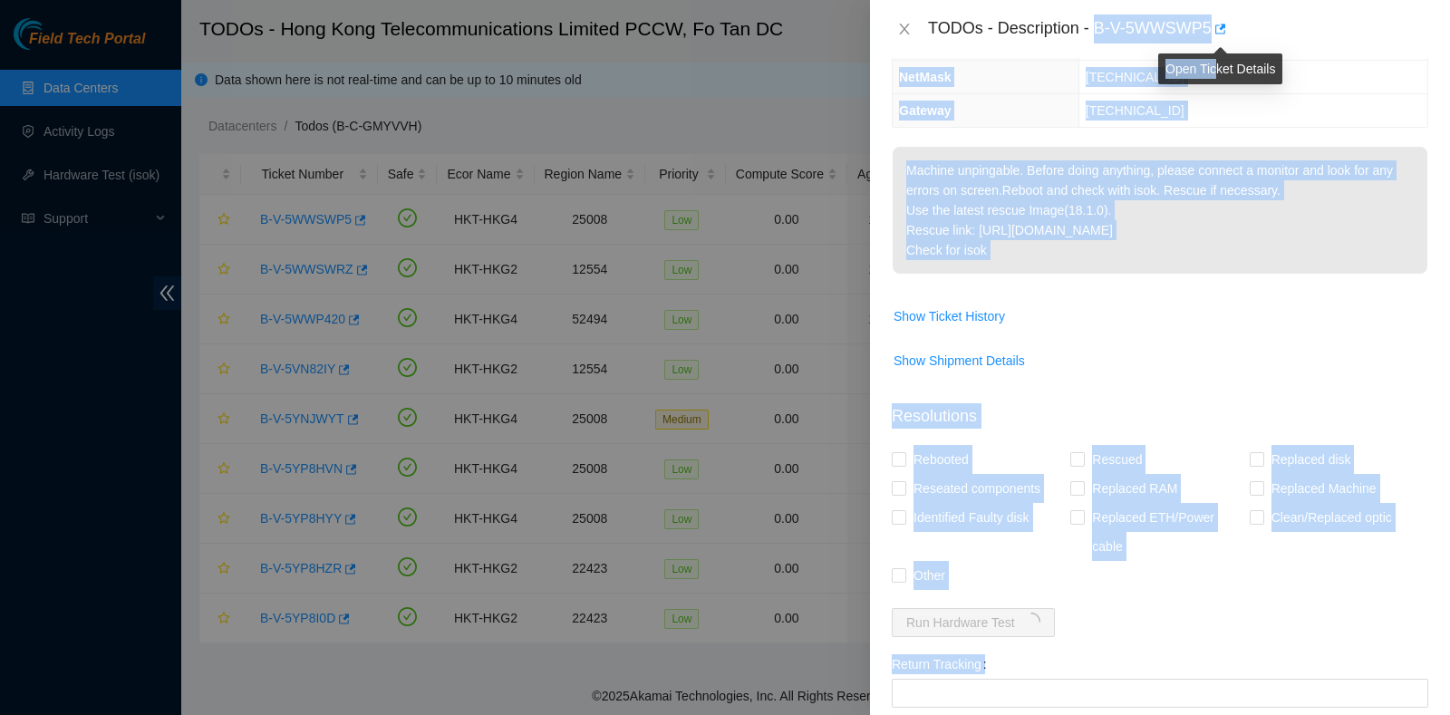
drag, startPoint x: 1093, startPoint y: 25, endPoint x: 1213, endPoint y: 40, distance: 121.4
click at [1213, 40] on body "Field Tech Portal Data Centers Activity Logs Hardware Test (isok) Support TODOs…" at bounding box center [725, 357] width 1450 height 715
copy body "B-V-5WWSWP5 Problem Type Hardware Sub Type Tier 1 Rack Number D09 Machine Numbe…"
click at [1214, 254] on p "Machine unpingable. Before doing anything, please connect a monitor and look fo…" at bounding box center [1159, 210] width 535 height 127
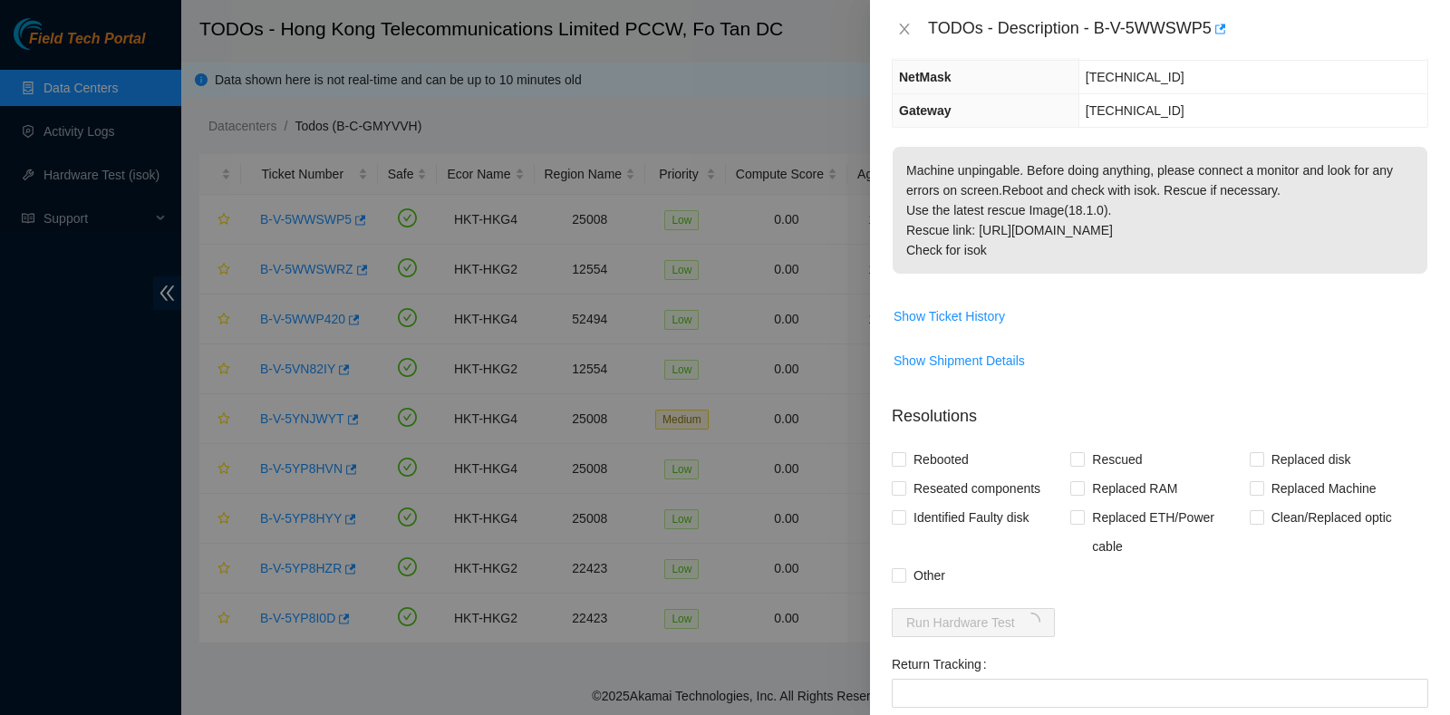
click at [1214, 254] on p "Machine unpingable. Before doing anything, please connect a monitor and look fo…" at bounding box center [1159, 210] width 535 height 127
drag, startPoint x: 1100, startPoint y: 28, endPoint x: 1209, endPoint y: 24, distance: 108.8
click at [1209, 24] on div "TODOs - Description - B-V-5WWSWP5" at bounding box center [1178, 28] width 500 height 29
copy div "-V-5WWSWP5"
click at [1077, 265] on p "Machine unpingable. Before doing anything, please connect a monitor and look fo…" at bounding box center [1159, 210] width 535 height 127
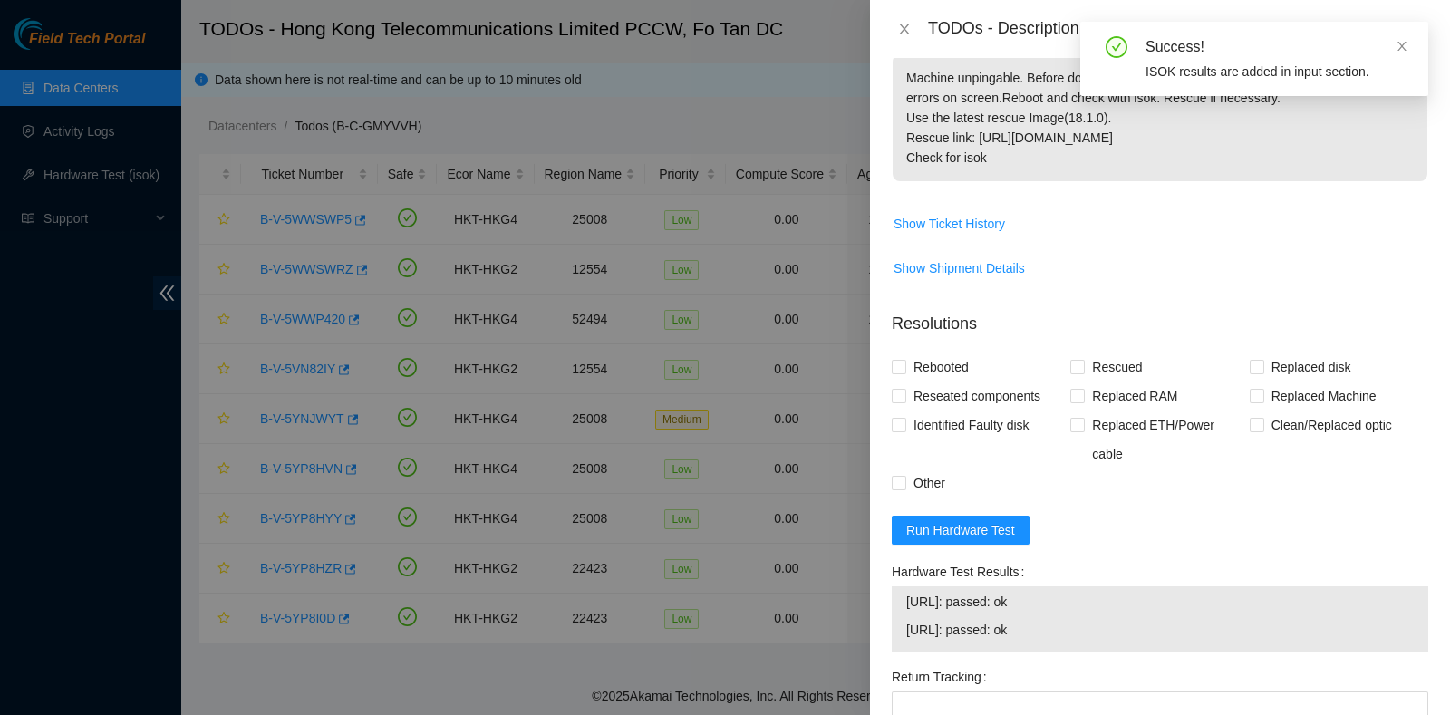
scroll to position [318, 0]
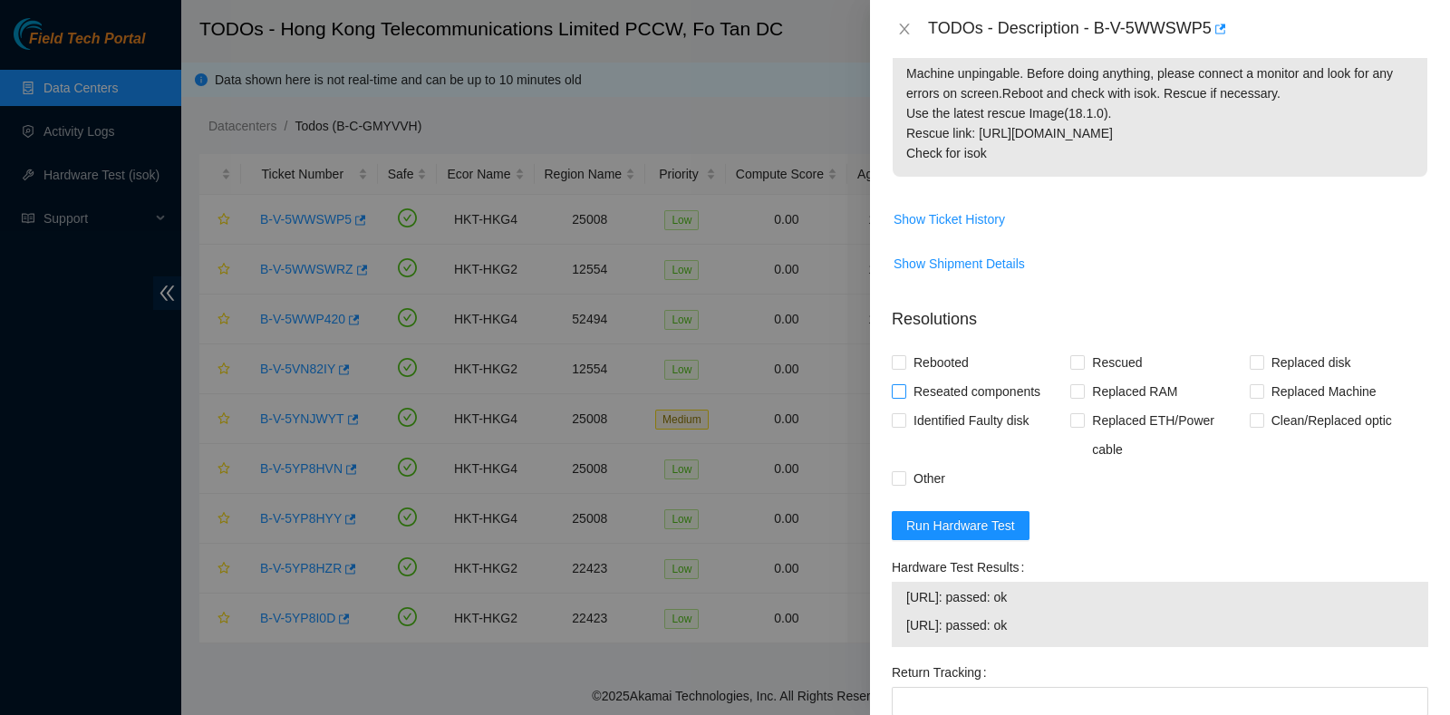
click at [951, 385] on span "Reseated components" at bounding box center [976, 391] width 141 height 29
click at [904, 385] on input "Reseated components" at bounding box center [898, 390] width 13 height 13
checkbox input "true"
click at [933, 355] on span "Rebooted" at bounding box center [941, 362] width 70 height 29
click at [904, 355] on input "Rebooted" at bounding box center [898, 361] width 13 height 13
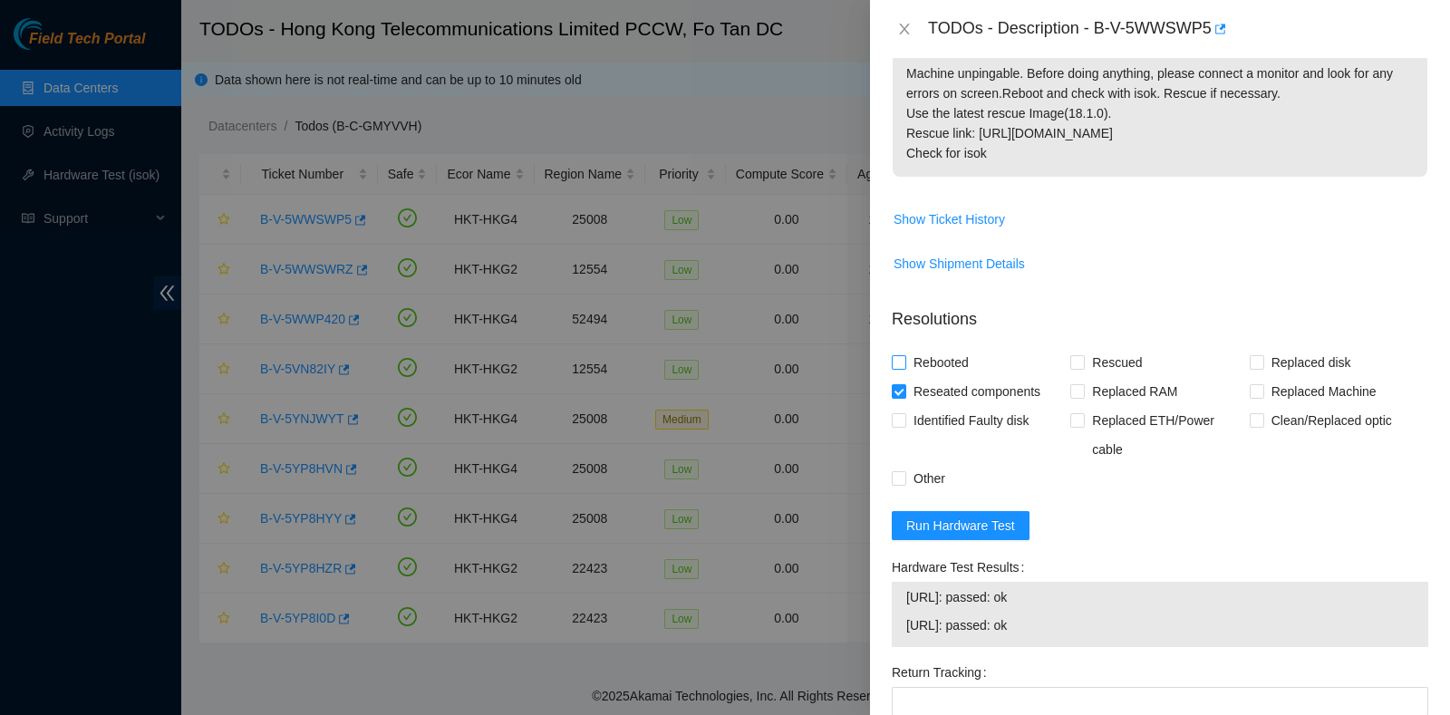
checkbox input "true"
click at [1075, 352] on label "Rescued" at bounding box center [1109, 362] width 79 height 29
click at [1075, 355] on input "Rescued" at bounding box center [1076, 361] width 13 height 13
checkbox input "true"
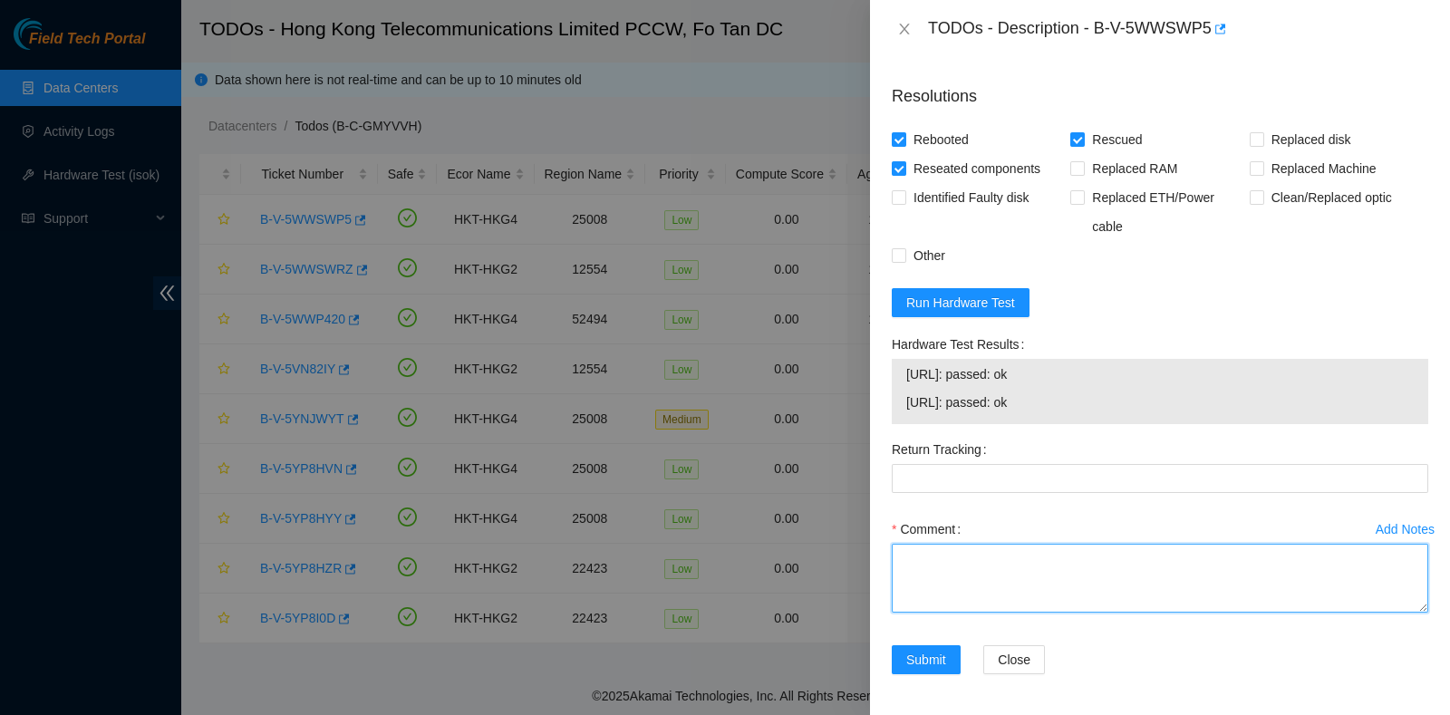
click at [968, 564] on textarea "Comment" at bounding box center [1160, 578] width 536 height 69
type textarea "pass ok"
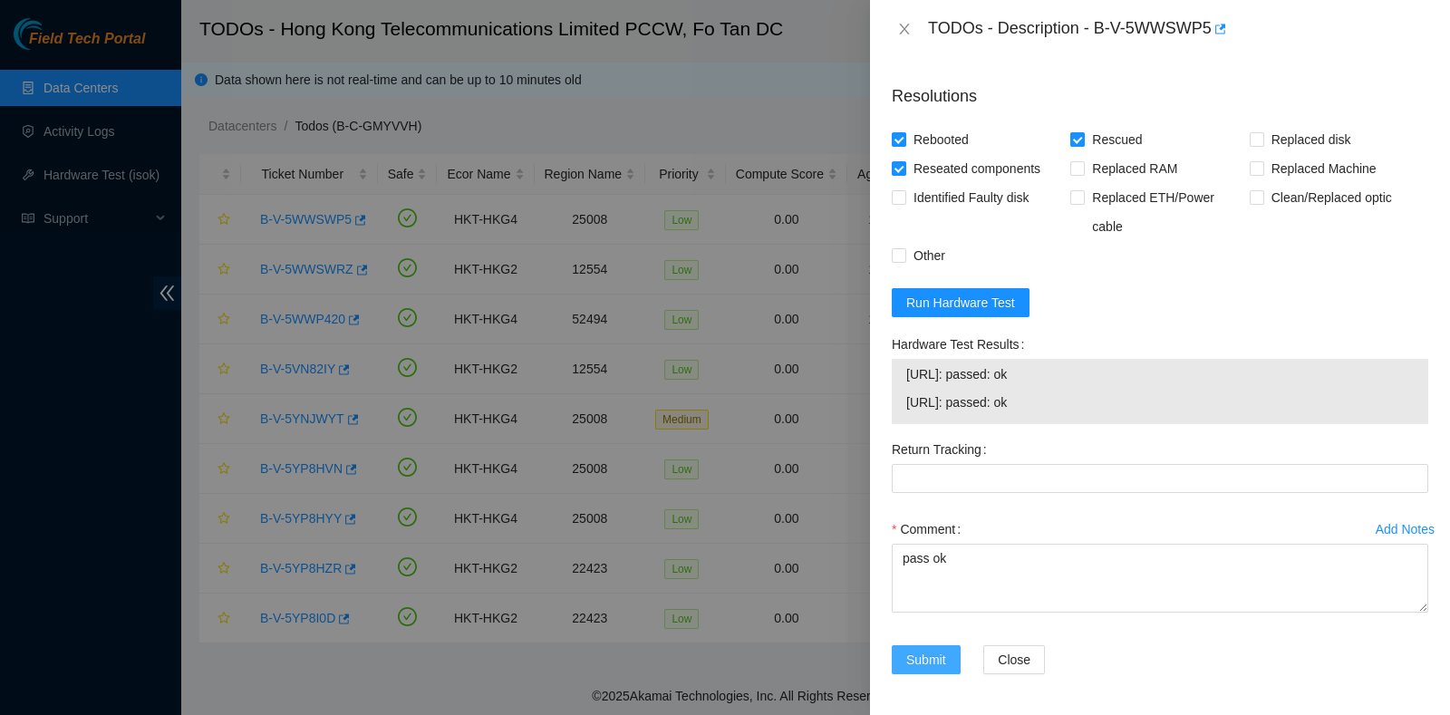
click at [925, 656] on span "Submit" at bounding box center [926, 660] width 40 height 20
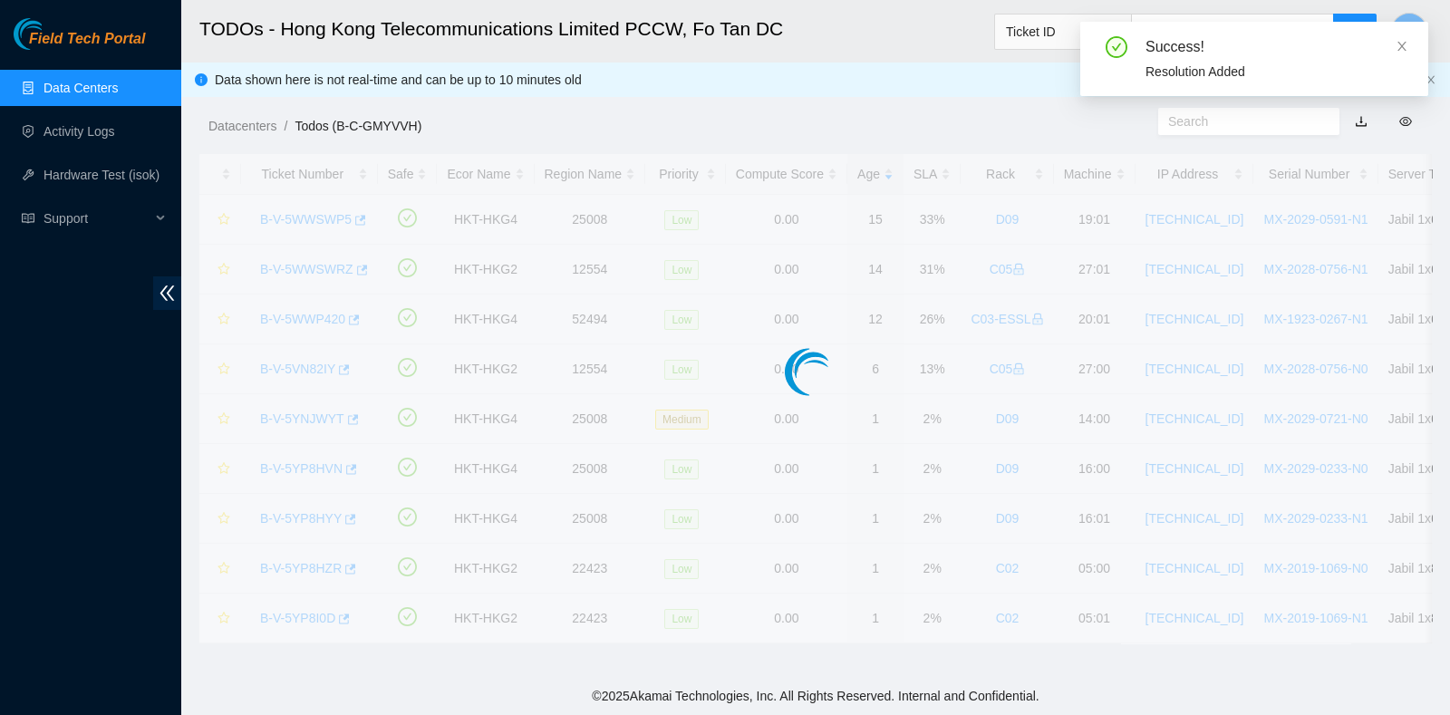
scroll to position [488, 0]
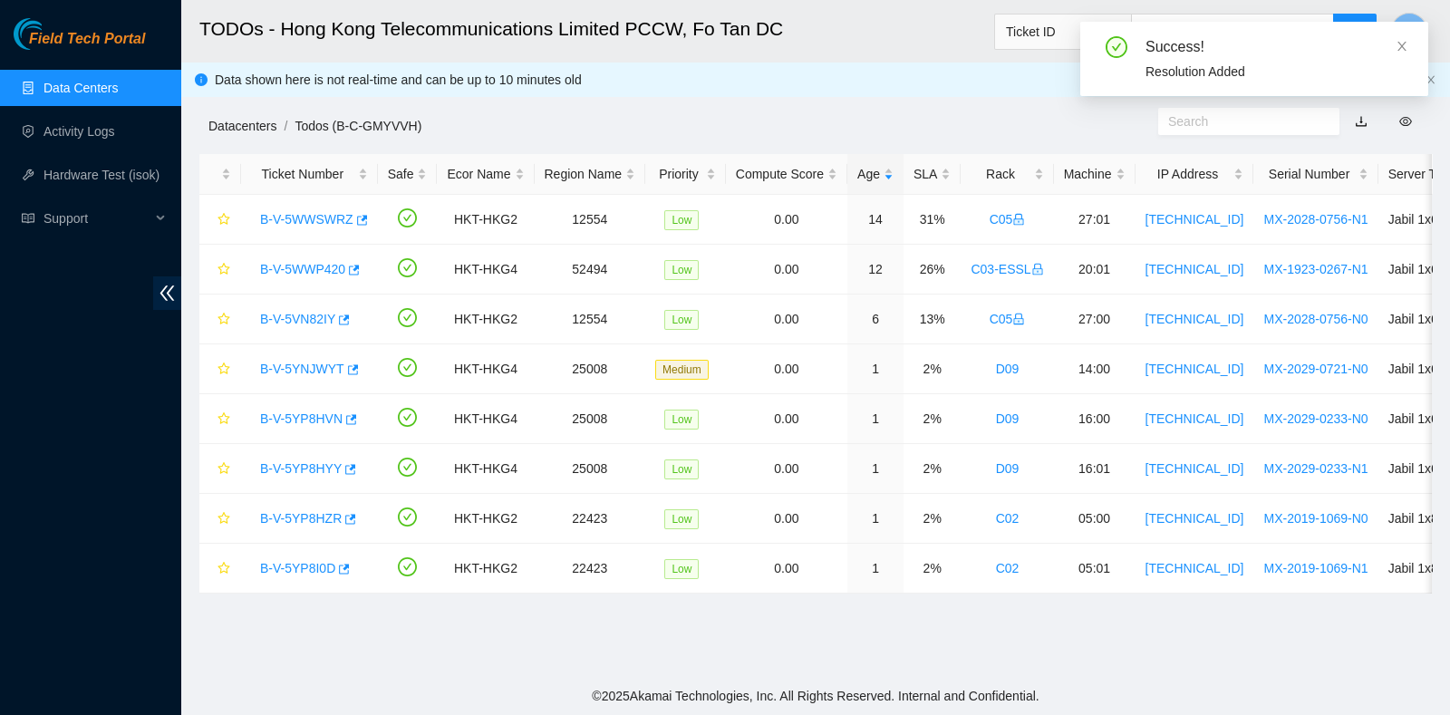
click at [241, 129] on link "Datacenters" at bounding box center [242, 126] width 68 height 14
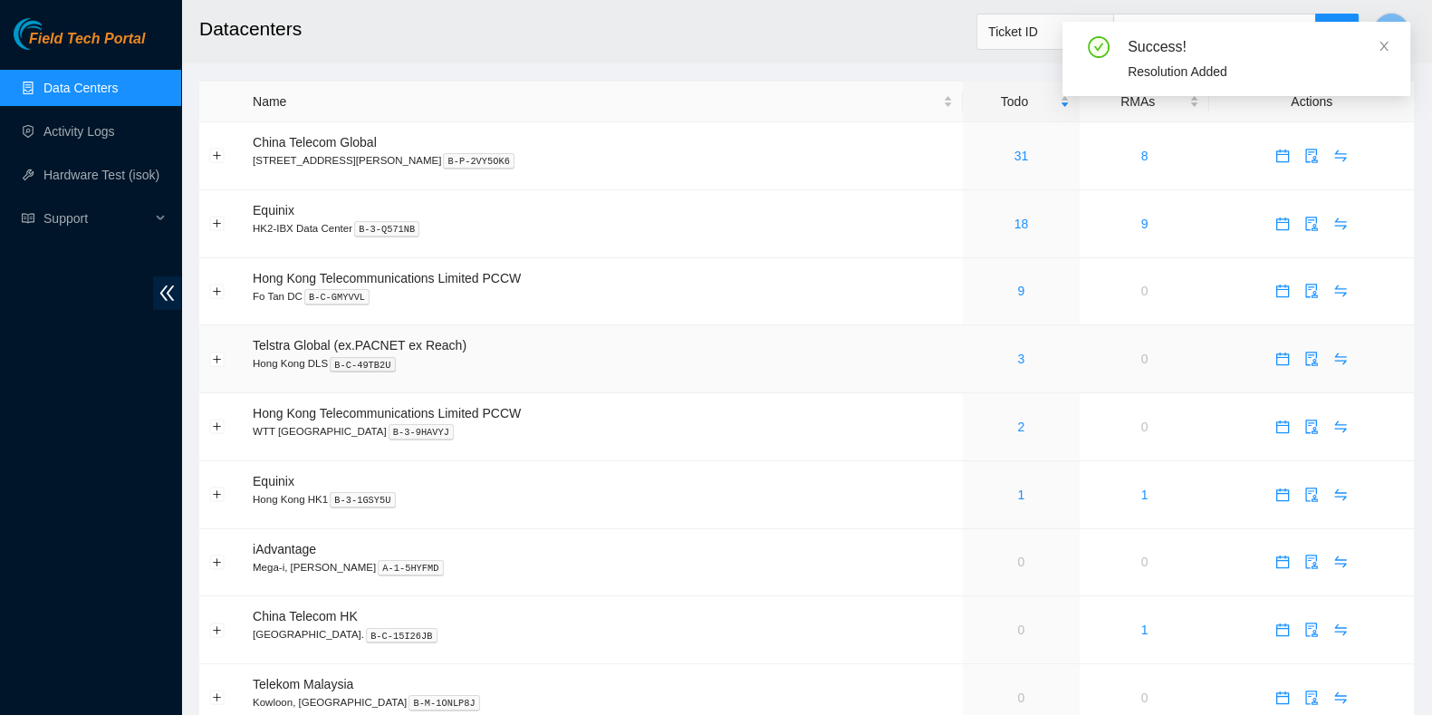
click at [982, 357] on div "3" at bounding box center [1021, 359] width 97 height 20
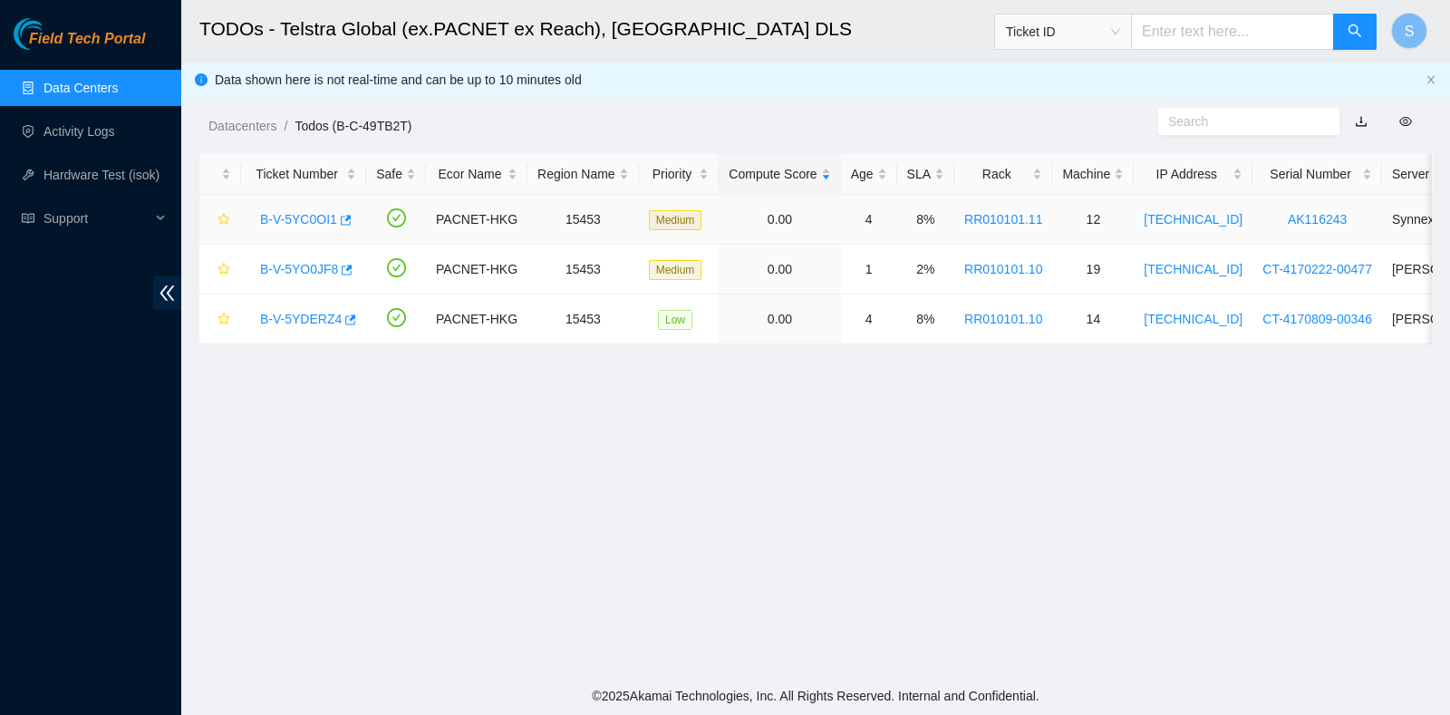
click at [284, 221] on link "B-V-5YC0OI1" at bounding box center [298, 219] width 77 height 14
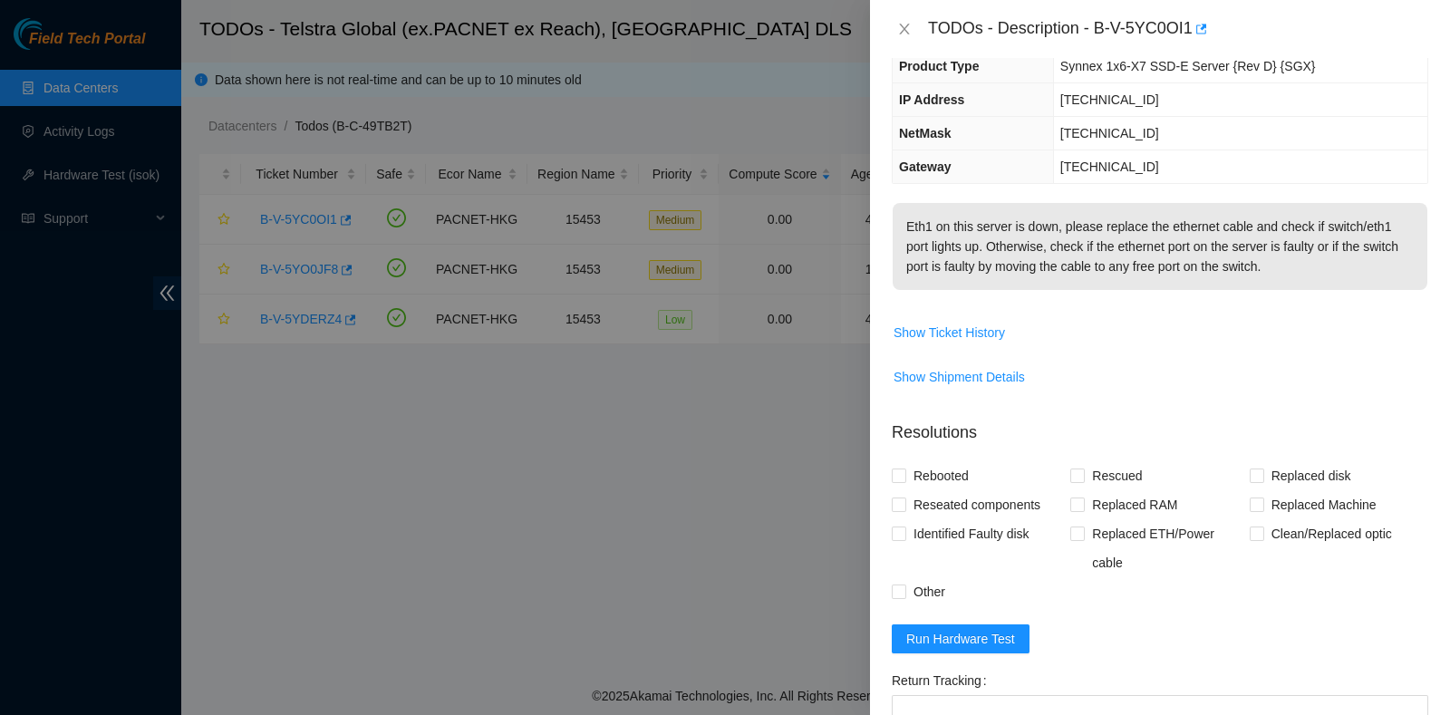
scroll to position [168, 0]
click at [965, 646] on span "Run Hardware Test" at bounding box center [960, 636] width 109 height 20
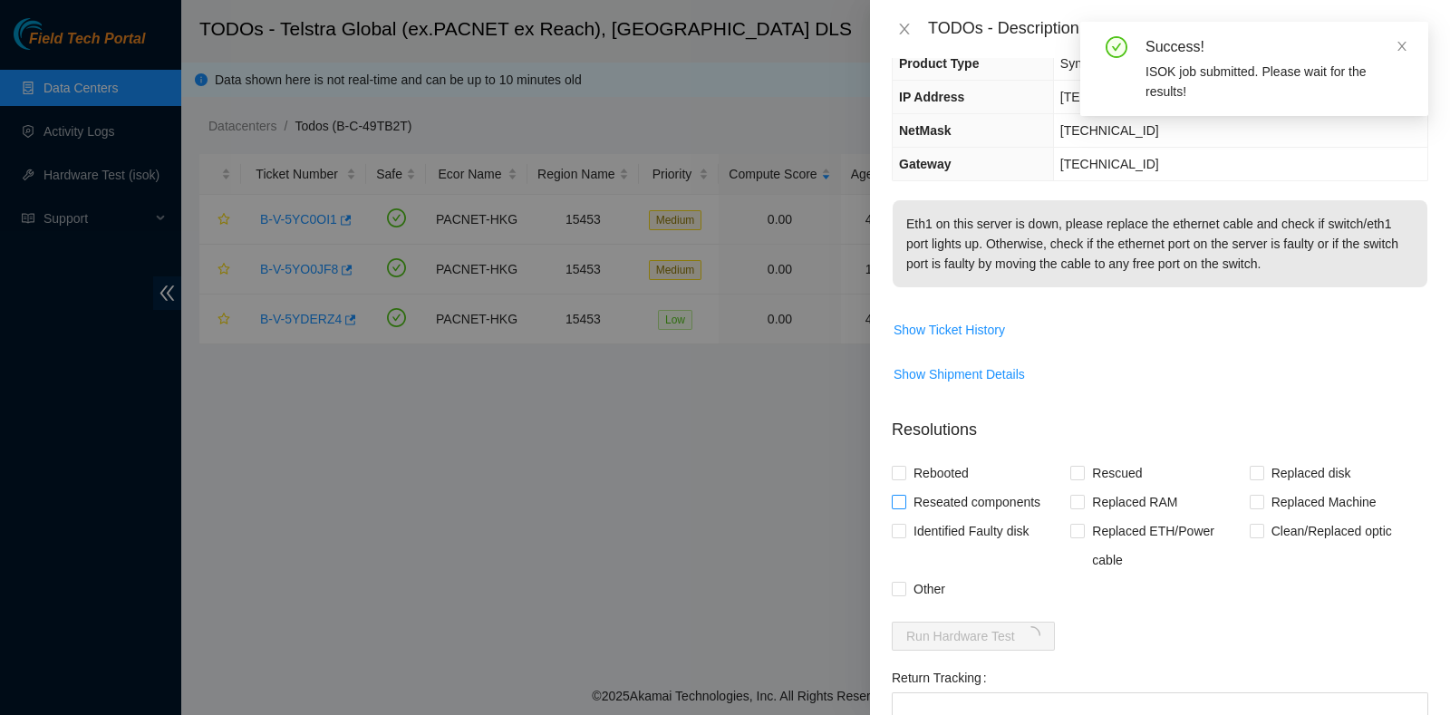
click at [896, 507] on input "Reseated components" at bounding box center [898, 501] width 13 height 13
checkbox input "false"
click at [901, 478] on input "Rebooted" at bounding box center [898, 472] width 13 height 13
checkbox input "true"
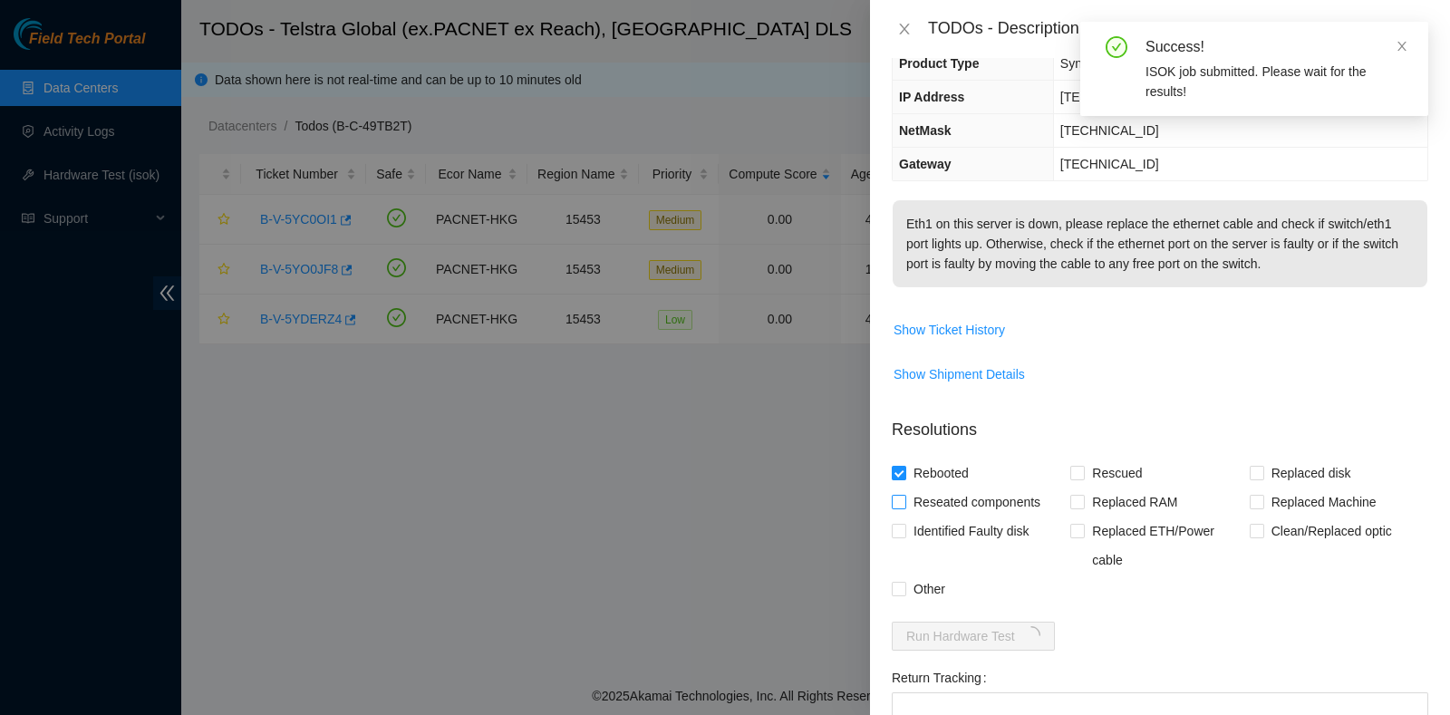
click at [900, 509] on label "Reseated components" at bounding box center [970, 501] width 156 height 29
click at [900, 507] on input "Reseated components" at bounding box center [898, 501] width 13 height 13
checkbox input "true"
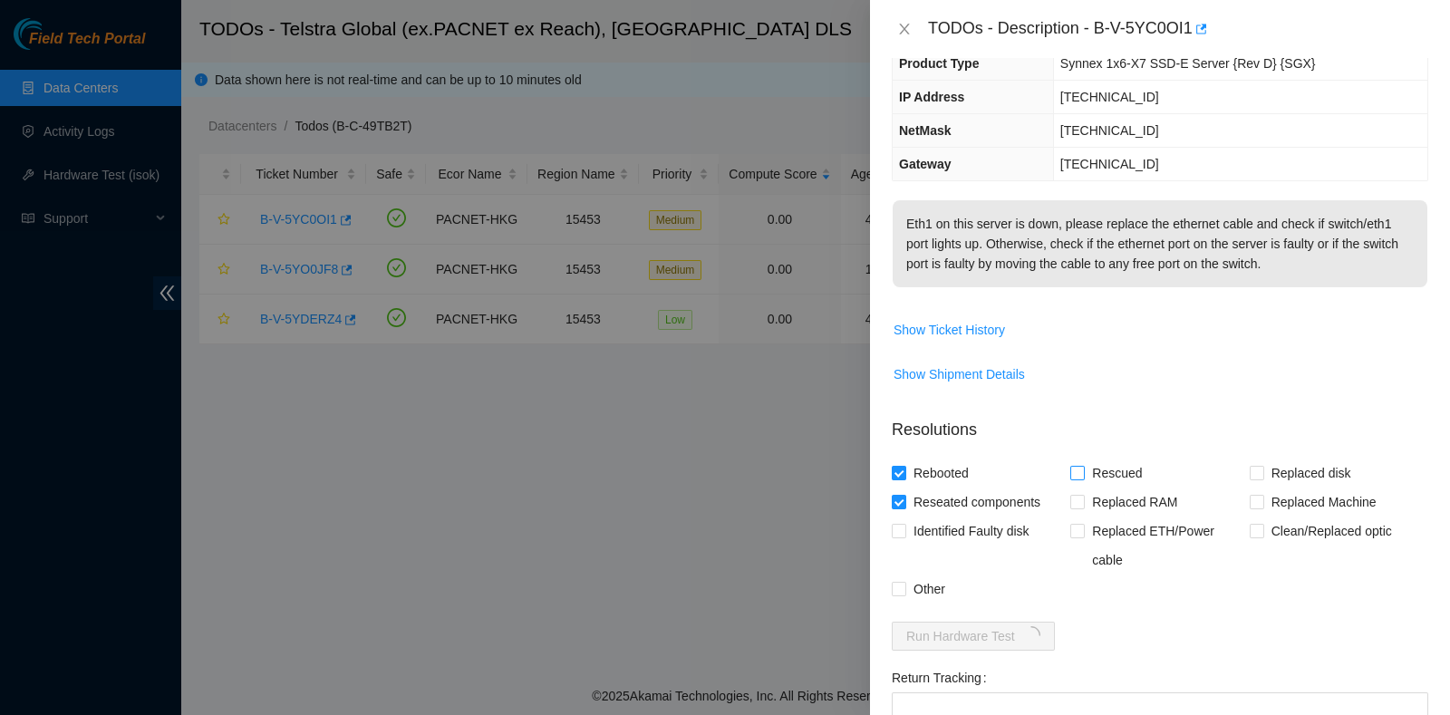
click at [1078, 480] on span at bounding box center [1077, 473] width 14 height 14
click at [1078, 478] on input "Rescued" at bounding box center [1076, 472] width 13 height 13
checkbox input "true"
drag, startPoint x: 1092, startPoint y: 34, endPoint x: 1189, endPoint y: 43, distance: 97.4
click at [1189, 43] on div "TODOs - Description - B-V-5YC0OI1" at bounding box center [1178, 28] width 500 height 29
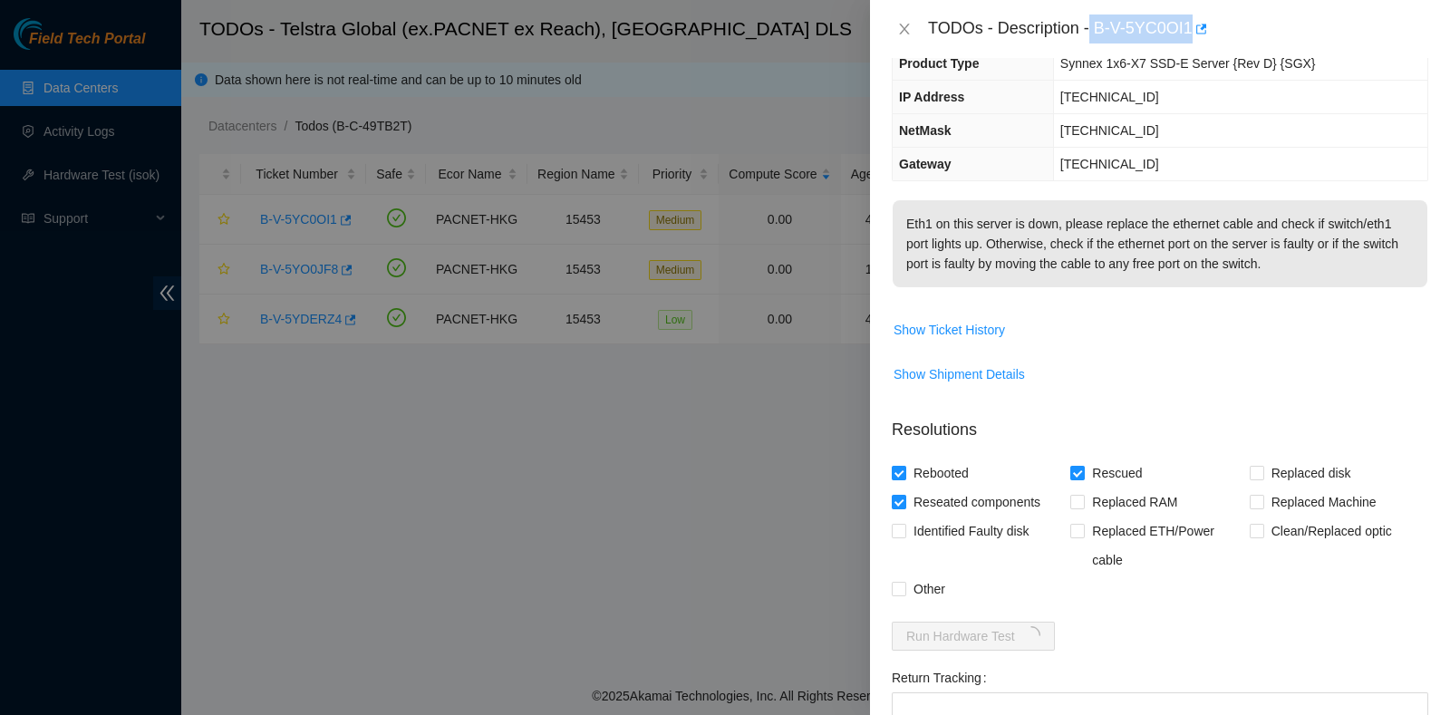
copy div "B-V-5YC0OI1"
click at [1160, 389] on span "Show Shipment Details" at bounding box center [1159, 374] width 535 height 29
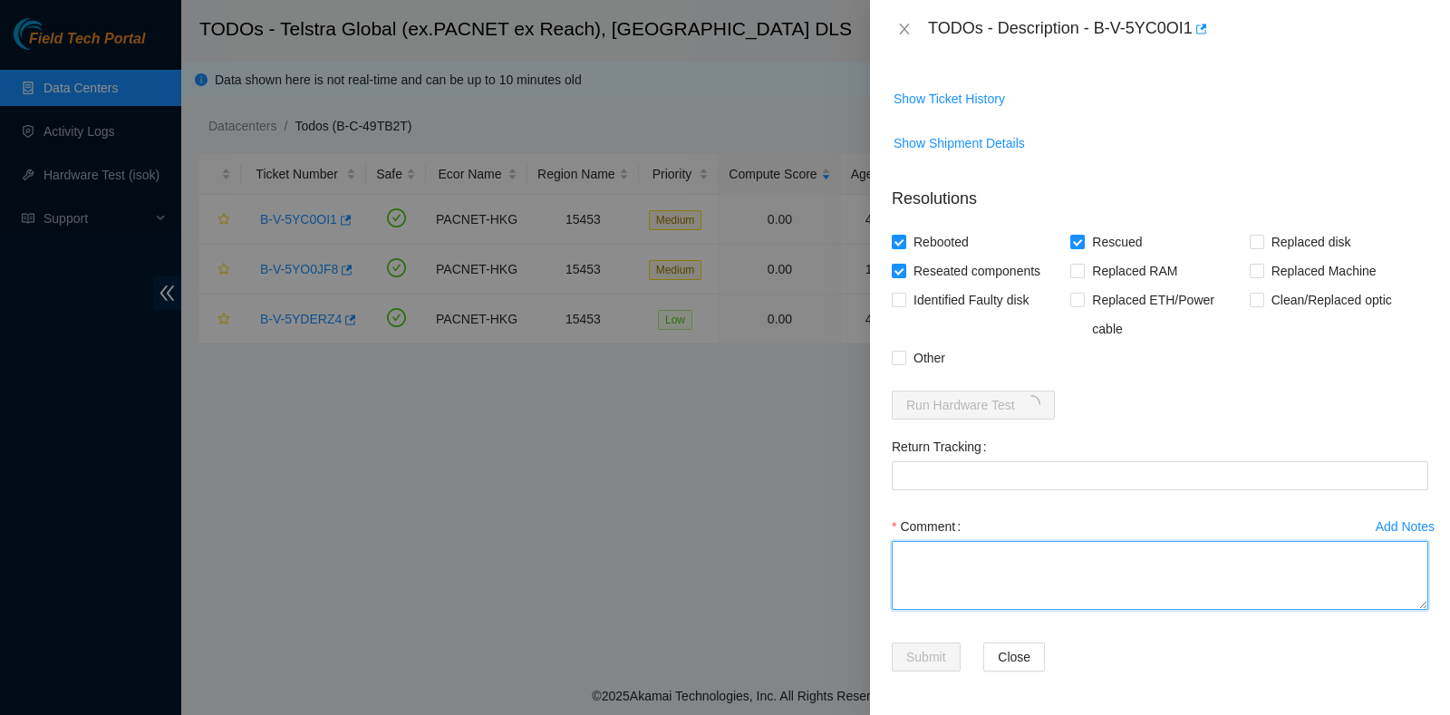
click at [1025, 564] on textarea "Comment" at bounding box center [1160, 575] width 536 height 69
type textarea "pass ok"
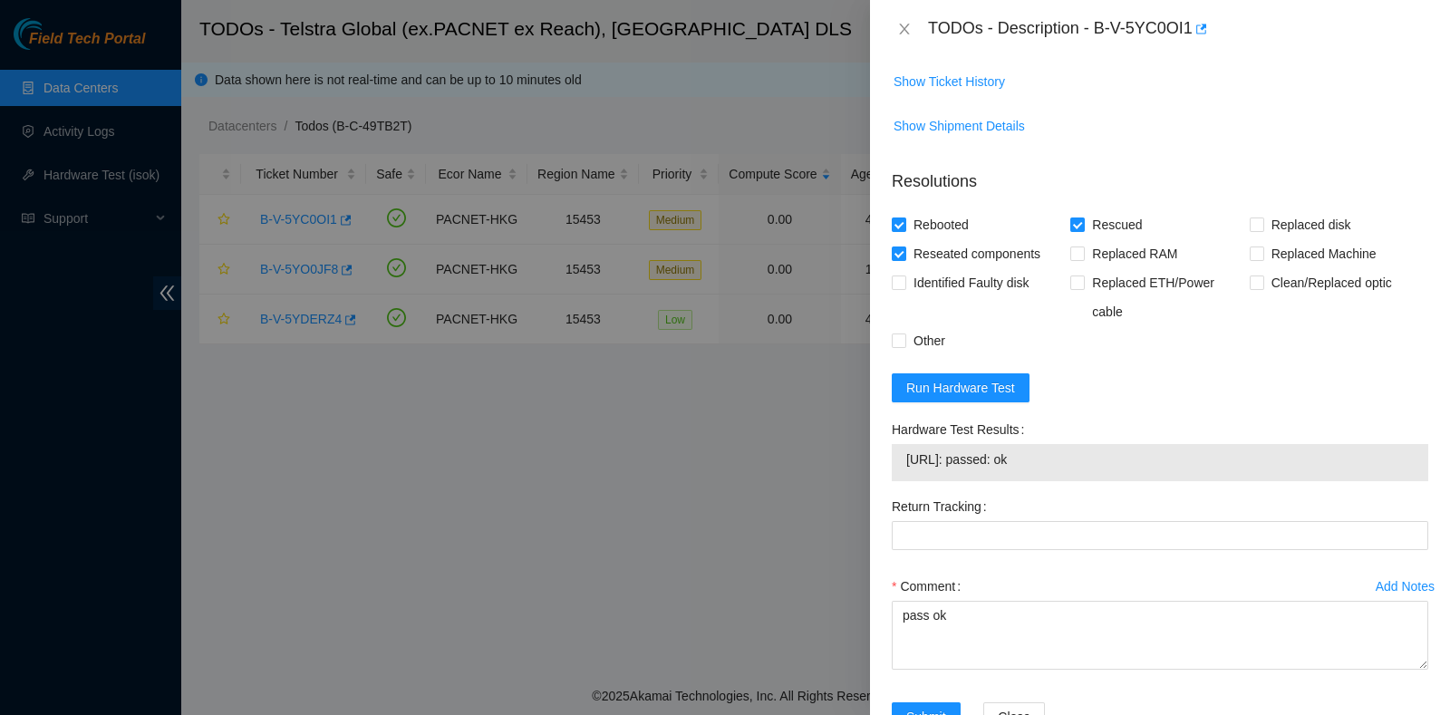
click at [367, 544] on div at bounding box center [725, 357] width 1450 height 715
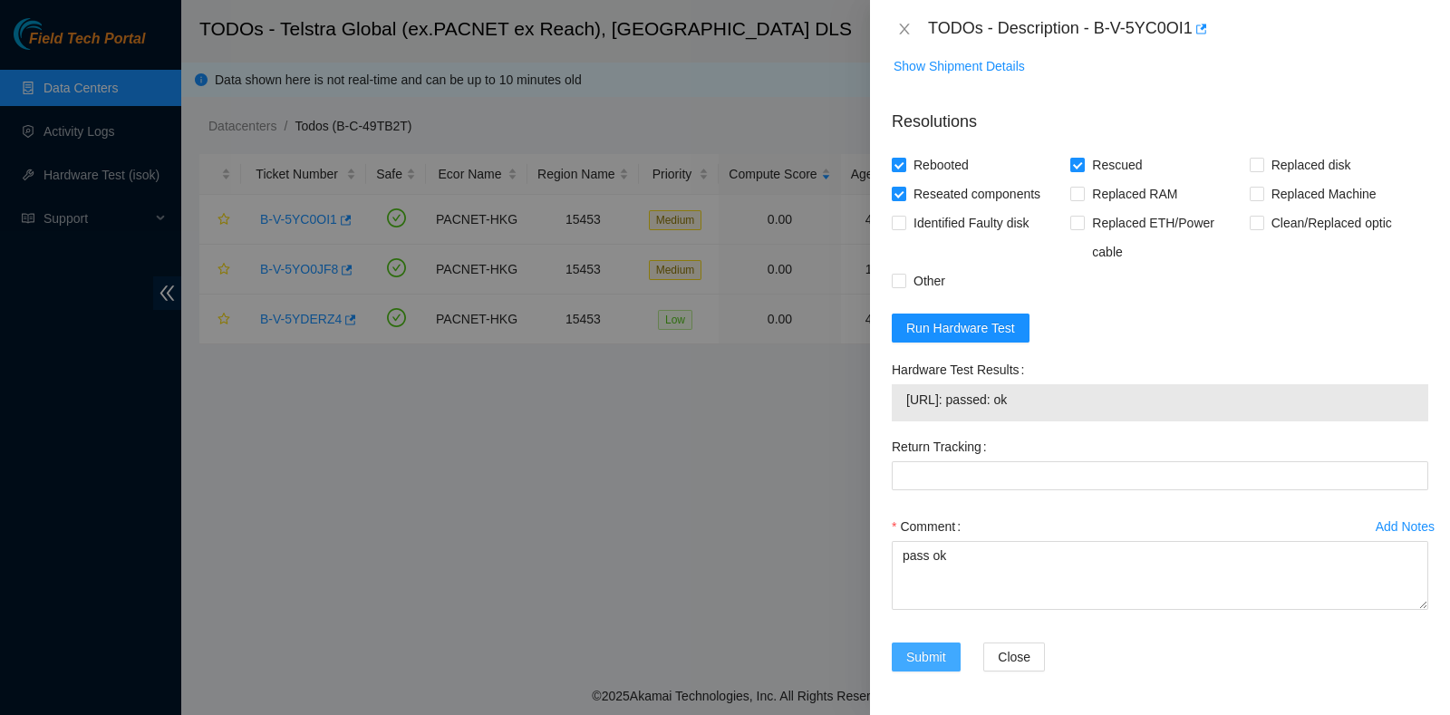
click at [935, 662] on span "Submit" at bounding box center [926, 657] width 40 height 20
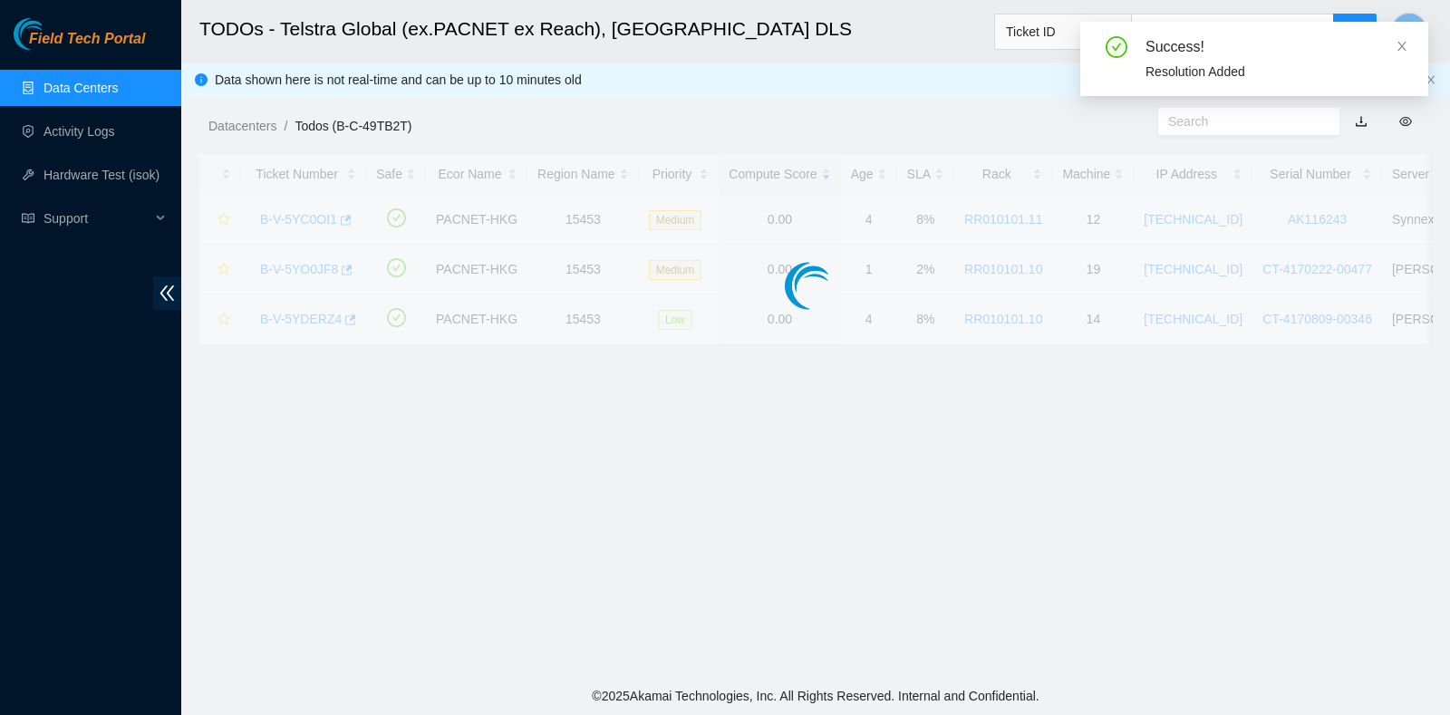
scroll to position [460, 0]
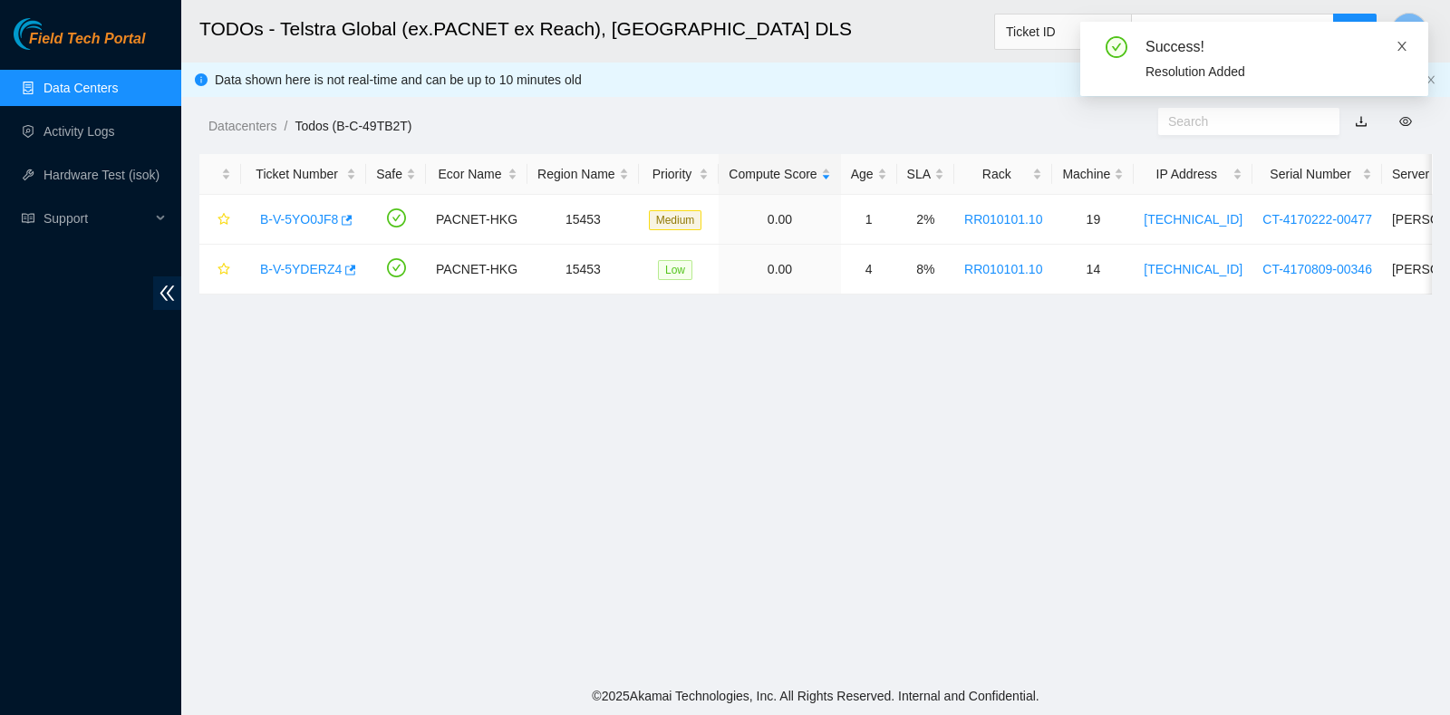
click at [1395, 46] on icon "close" at bounding box center [1401, 46] width 13 height 13
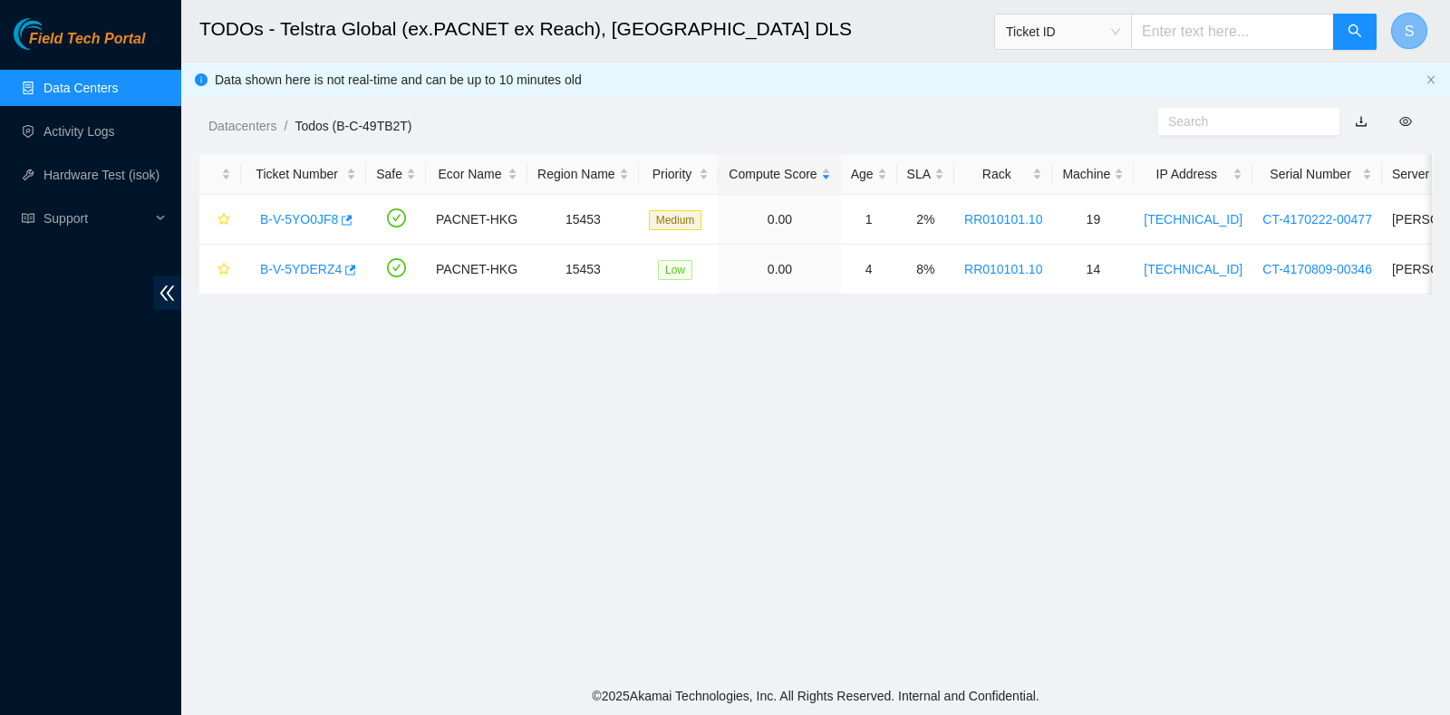
click at [1409, 29] on span "S" at bounding box center [1409, 31] width 10 height 23
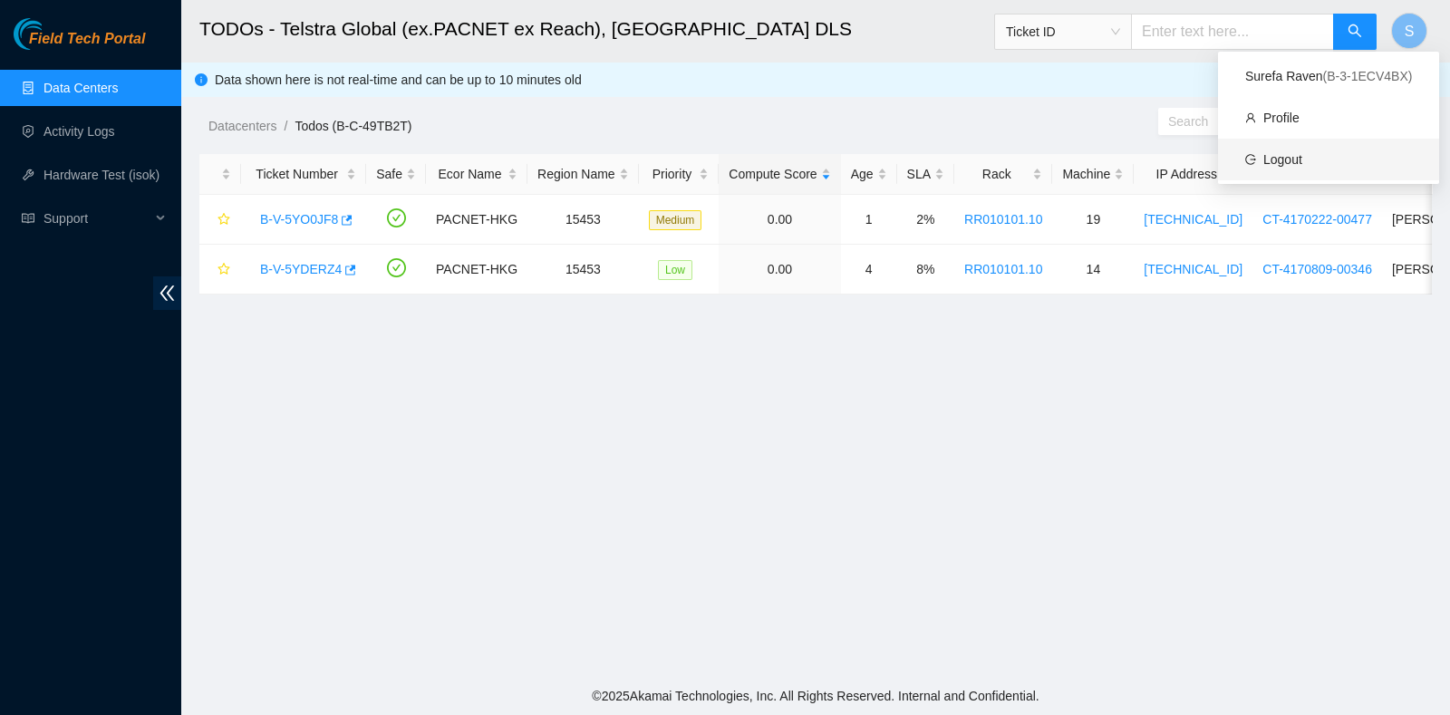
click at [1302, 153] on link "Logout" at bounding box center [1282, 159] width 39 height 14
